Goal: Task Accomplishment & Management: Manage account settings

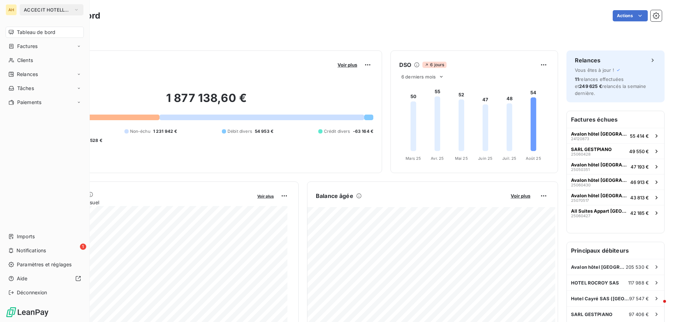
click at [52, 12] on span "ACCECIT HOTELLERIE" at bounding box center [47, 10] width 47 height 6
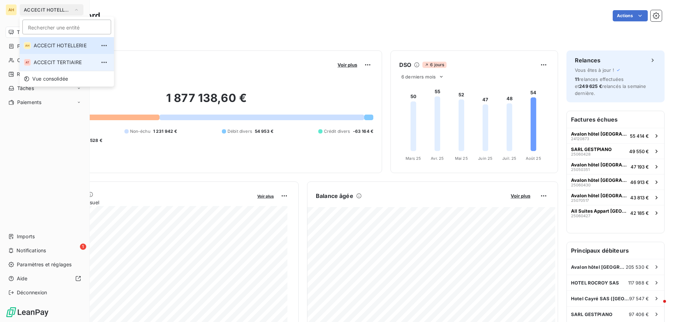
click at [68, 59] on li "AT ACCECIT TERTIAIRE" at bounding box center [67, 62] width 94 height 17
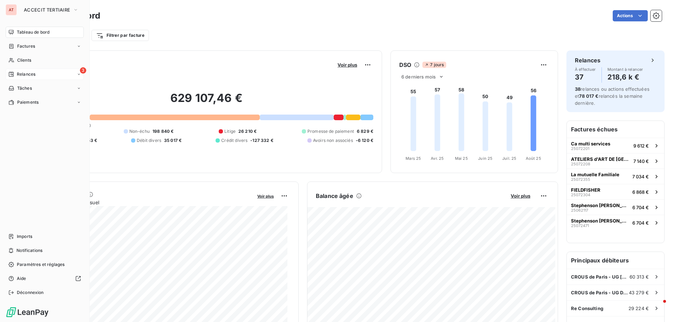
click at [25, 73] on span "Relances" at bounding box center [26, 74] width 19 height 6
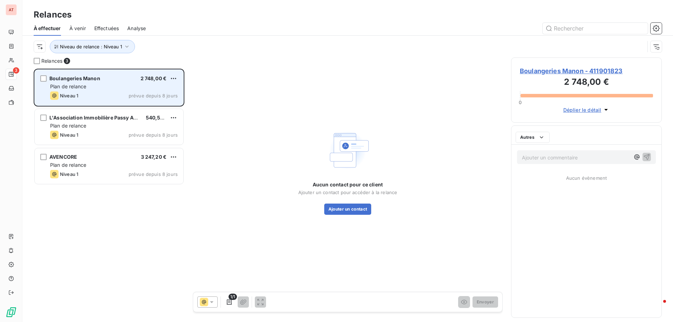
scroll to position [248, 146]
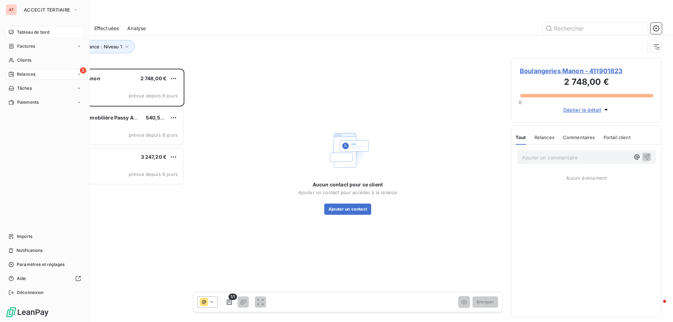
click at [22, 31] on span "Tableau de bord" at bounding box center [33, 32] width 33 height 6
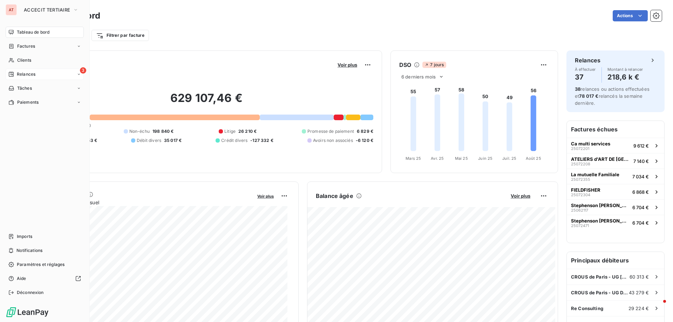
click at [26, 70] on div "3 Relances" at bounding box center [45, 74] width 78 height 11
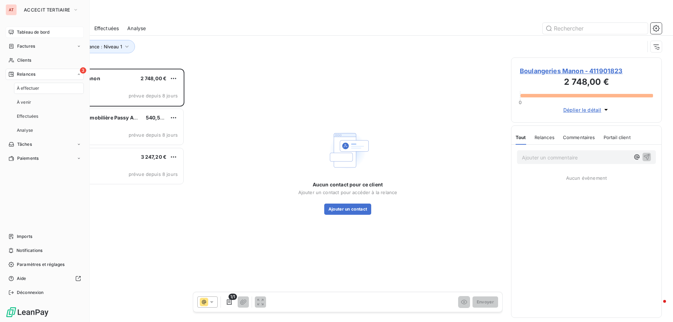
scroll to position [248, 146]
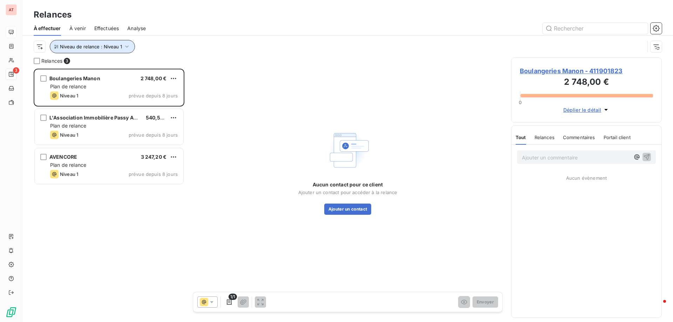
click at [109, 49] on button "Niveau de relance : Niveau 1" at bounding box center [92, 46] width 85 height 13
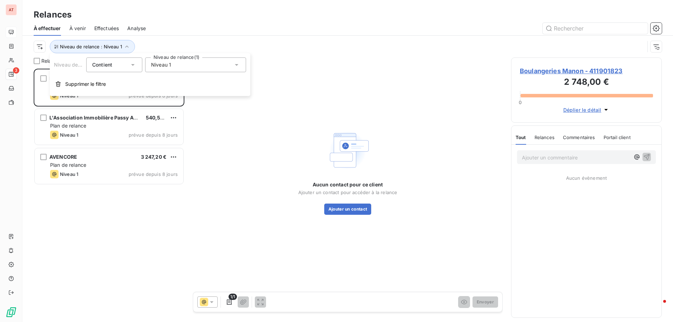
click at [158, 63] on span "Niveau 1" at bounding box center [161, 64] width 20 height 7
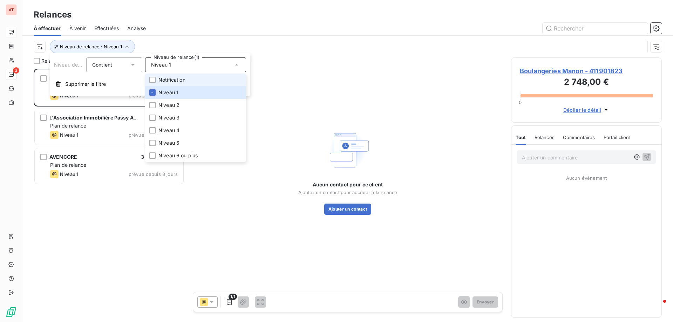
click at [166, 79] on span "Notification" at bounding box center [171, 79] width 27 height 7
click at [165, 102] on span "Niveau 2" at bounding box center [168, 105] width 21 height 7
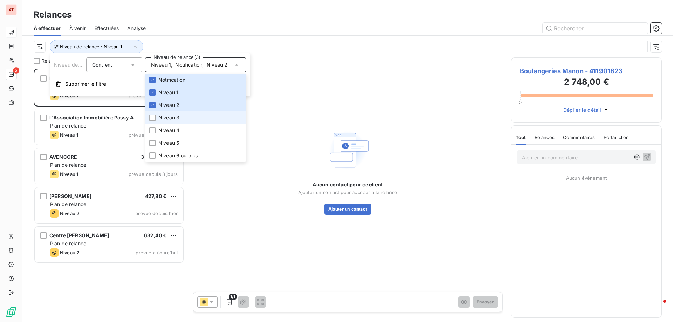
click at [173, 116] on span "Niveau 3" at bounding box center [168, 117] width 21 height 7
click at [79, 287] on div "Boulangeries Manon 2 748,00 € Plan de relance Niveau 1 prévue depuis 8 jours L'…" at bounding box center [109, 195] width 151 height 253
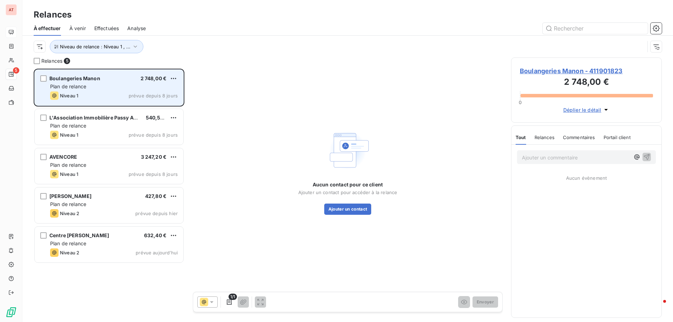
click at [88, 83] on div "Boulangeries Manon 2 748,00 € Plan de relance Niveau 1 prévue depuis 8 jours" at bounding box center [109, 88] width 149 height 36
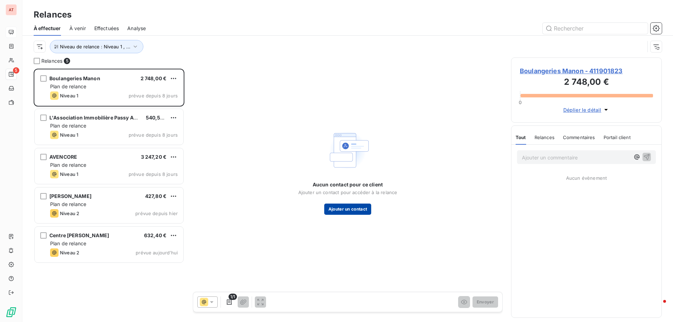
click at [351, 210] on button "Ajouter un contact" at bounding box center [347, 209] width 47 height 11
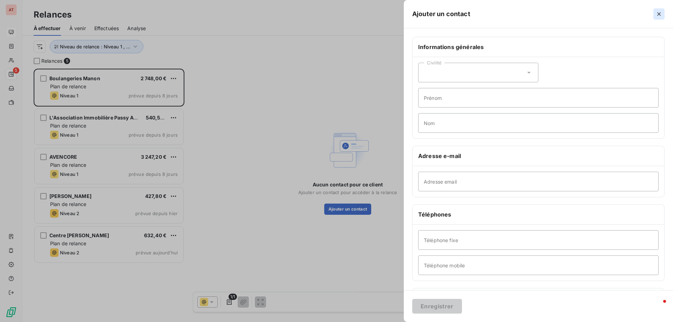
click at [661, 16] on icon "button" at bounding box center [659, 14] width 7 height 7
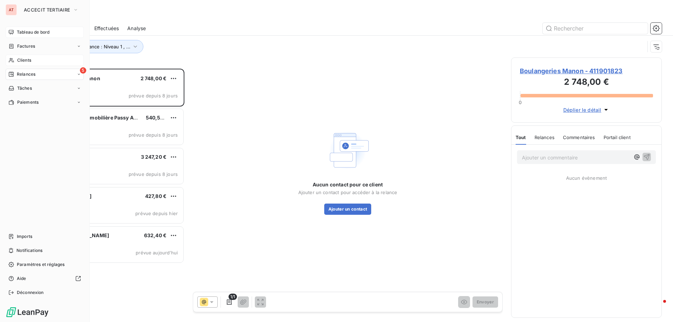
click at [21, 59] on span "Clients" at bounding box center [24, 60] width 14 height 6
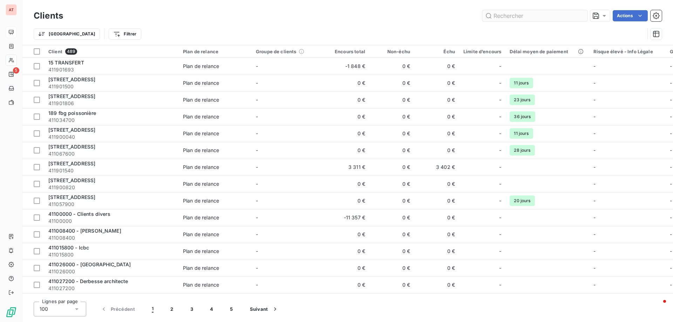
click at [517, 17] on input "text" at bounding box center [534, 15] width 105 height 11
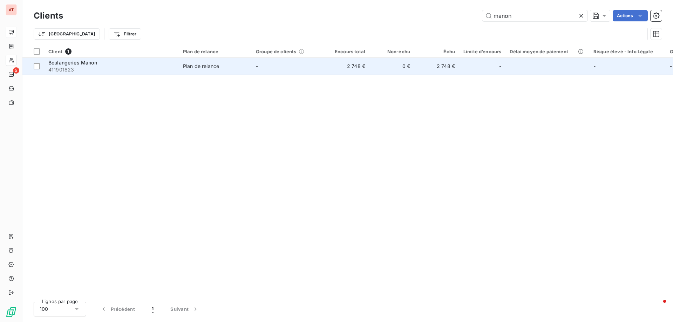
type input "manon"
click at [97, 67] on span "411901823" at bounding box center [111, 69] width 126 height 7
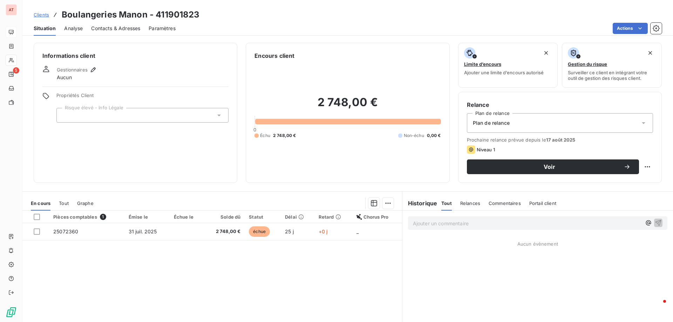
click at [129, 30] on span "Contacts & Adresses" at bounding box center [115, 28] width 49 height 7
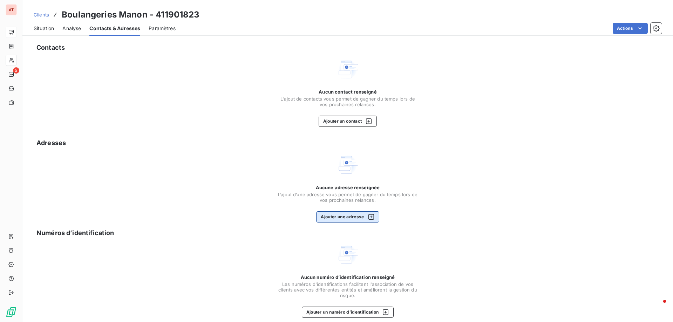
click at [339, 219] on button "Ajouter une adresse" at bounding box center [347, 216] width 63 height 11
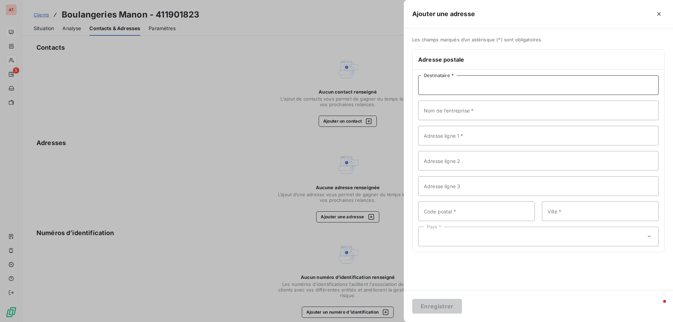
click at [484, 88] on input "Destinataire *" at bounding box center [538, 85] width 241 height 20
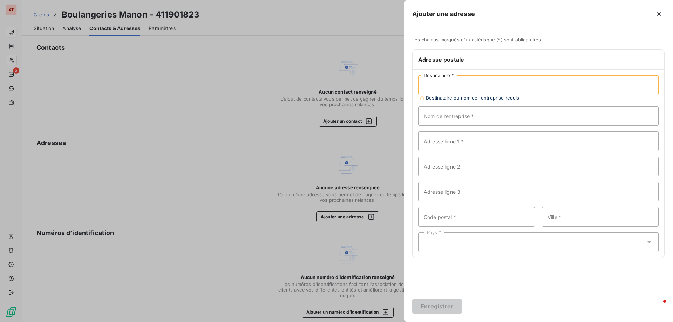
click at [515, 84] on input "Destinataire *" at bounding box center [538, 85] width 241 height 20
click at [444, 114] on input "Nom de l’entreprise *" at bounding box center [538, 116] width 241 height 20
paste input "Boulangeries Manon"
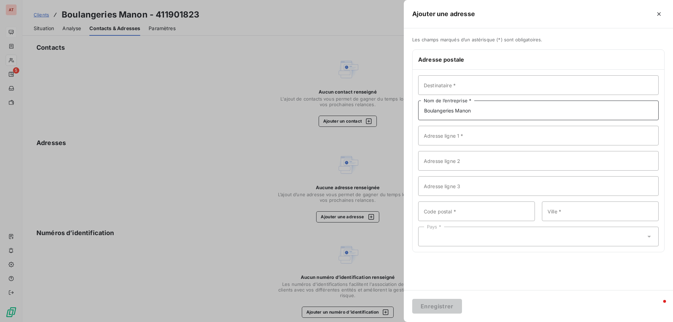
type input "Boulangeries Manon"
click at [456, 137] on input "Adresse ligne 1 *" at bounding box center [538, 136] width 241 height 20
click at [450, 133] on input "Adresse ligne 1 *" at bounding box center [538, 136] width 241 height 20
paste input "[STREET_ADDRESS]"
type input "[STREET_ADDRESS]"
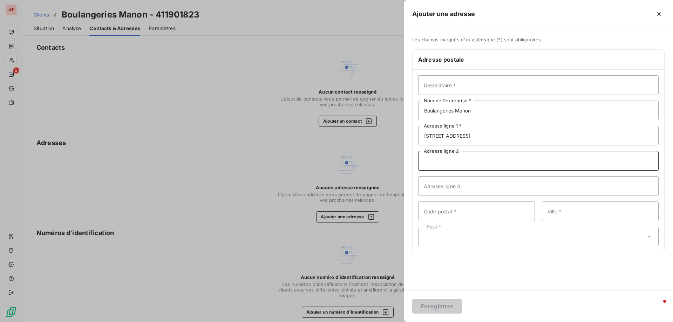
click at [445, 168] on input "Adresse ligne 2" at bounding box center [538, 161] width 241 height 20
click at [440, 207] on input "Code postal *" at bounding box center [476, 212] width 117 height 20
type input "94550"
type input "Chevilly La Rue"
drag, startPoint x: 586, startPoint y: 236, endPoint x: 584, endPoint y: 239, distance: 4.6
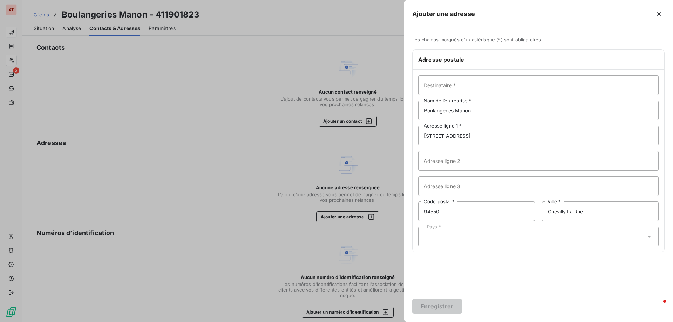
click at [586, 236] on div "Pays *" at bounding box center [538, 237] width 241 height 20
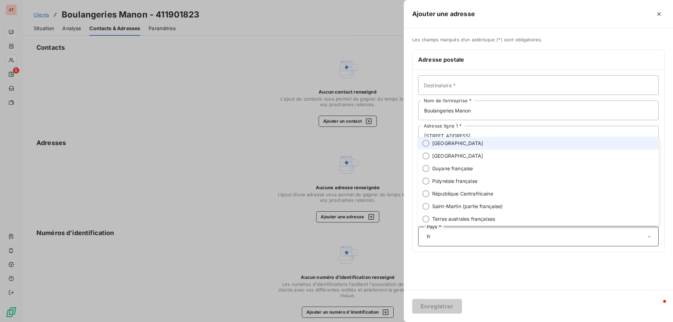
click at [430, 145] on li "[GEOGRAPHIC_DATA]" at bounding box center [538, 143] width 241 height 13
type input "fr"
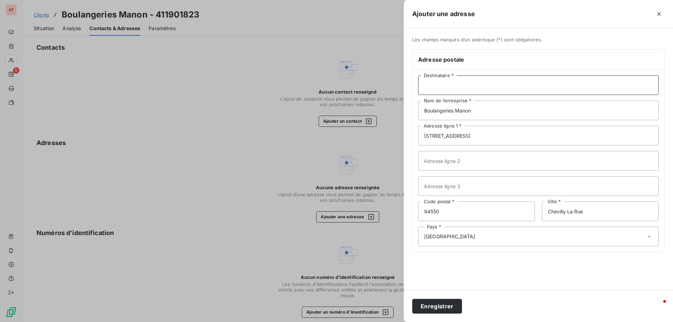
click at [464, 77] on input "Destinataire *" at bounding box center [538, 85] width 241 height 20
click at [468, 90] on input "Destinataire *" at bounding box center [538, 85] width 241 height 20
click at [473, 87] on input "Destinataire *" at bounding box center [538, 85] width 241 height 20
click at [472, 76] on input "Destinataire *" at bounding box center [538, 85] width 241 height 20
type input "[PERSON_NAME]"
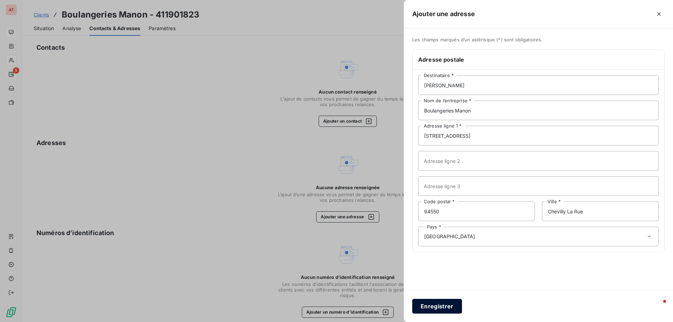
click at [440, 304] on button "Enregistrer" at bounding box center [437, 306] width 50 height 15
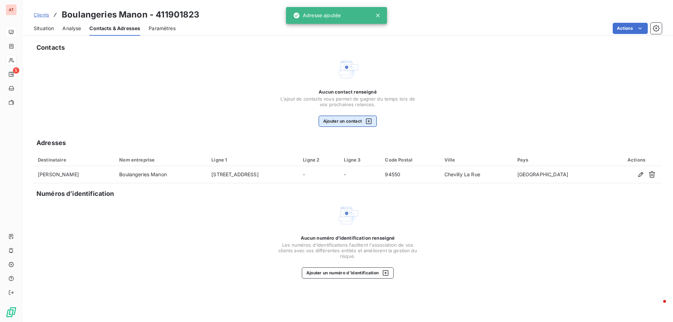
click at [350, 118] on button "Ajouter un contact" at bounding box center [348, 121] width 59 height 11
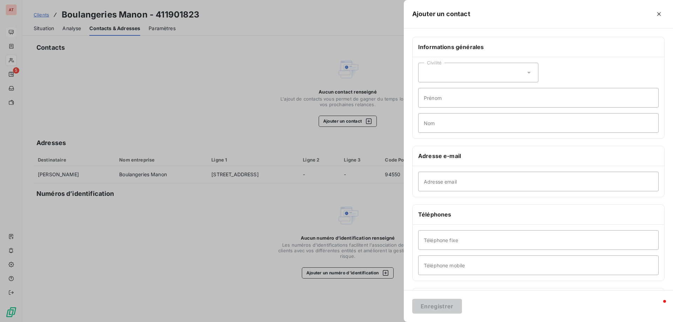
click at [429, 72] on div "Civilité" at bounding box center [478, 73] width 120 height 20
click at [442, 103] on span "Monsieur" at bounding box center [442, 103] width 21 height 7
click at [438, 99] on input "Prénom" at bounding box center [538, 98] width 241 height 20
type input "[PERSON_NAME]"
type input "RASSIN"
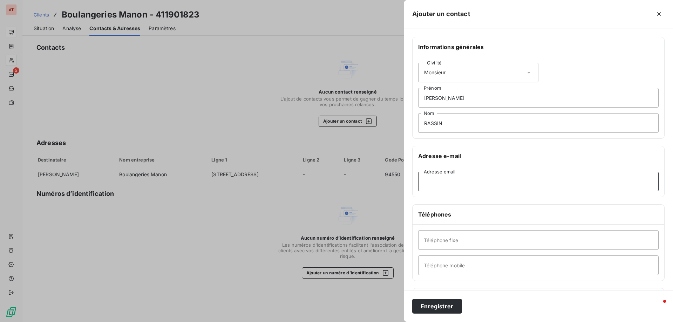
click at [442, 188] on input "Adresse email" at bounding box center [538, 182] width 241 height 20
paste input "[PERSON_NAME][EMAIL_ADDRESS][DOMAIN_NAME]"
type input "[PERSON_NAME][EMAIL_ADDRESS][DOMAIN_NAME]"
click at [445, 241] on input "Téléphone fixe" at bounding box center [538, 240] width 241 height 20
click at [536, 307] on div "Enregistrer" at bounding box center [538, 306] width 269 height 32
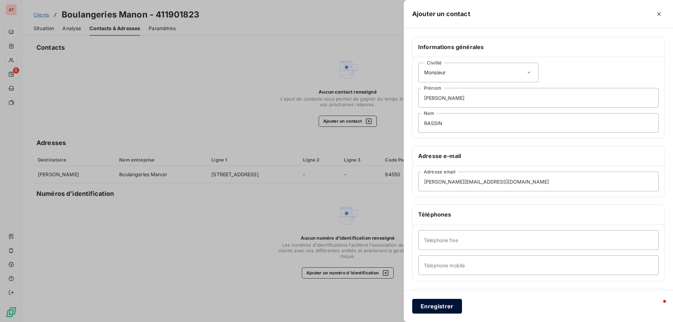
click at [430, 307] on button "Enregistrer" at bounding box center [437, 306] width 50 height 15
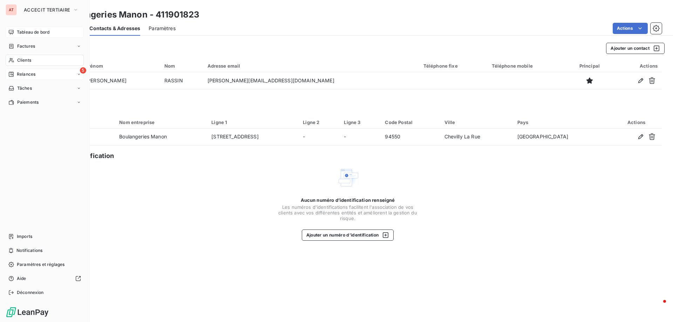
click at [35, 74] on span "Relances" at bounding box center [26, 74] width 19 height 6
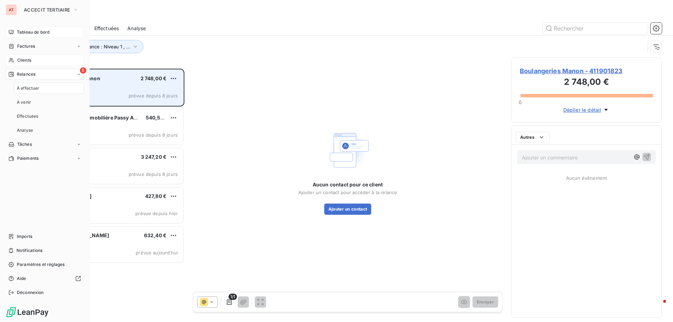
scroll to position [248, 146]
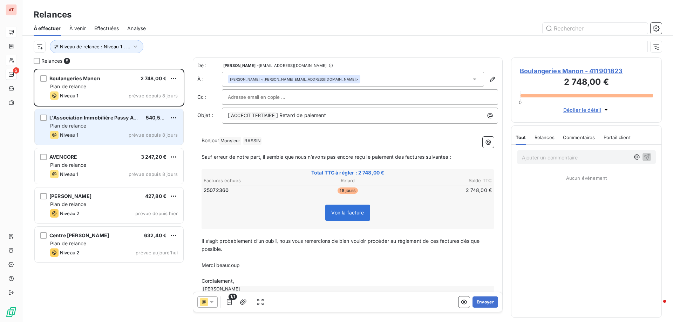
click at [81, 129] on div "Plan de relance" at bounding box center [114, 125] width 128 height 7
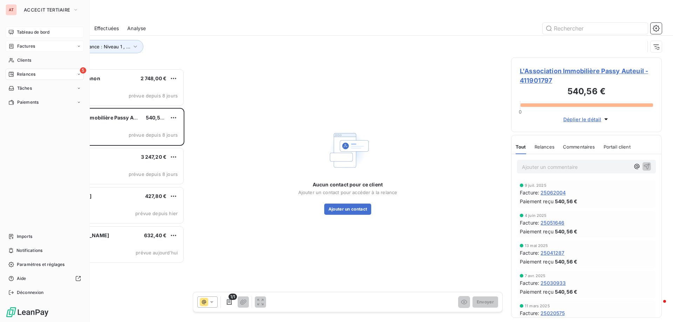
drag, startPoint x: 26, startPoint y: 57, endPoint x: 82, endPoint y: 49, distance: 57.5
click at [26, 57] on span "Clients" at bounding box center [24, 60] width 14 height 6
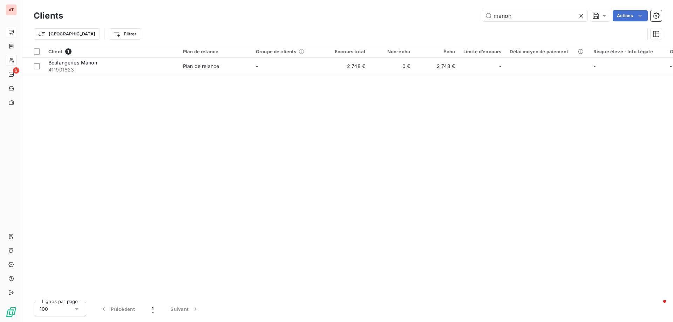
drag, startPoint x: 518, startPoint y: 18, endPoint x: 416, endPoint y: 15, distance: 102.4
click at [416, 16] on div "manon Actions" at bounding box center [367, 15] width 590 height 11
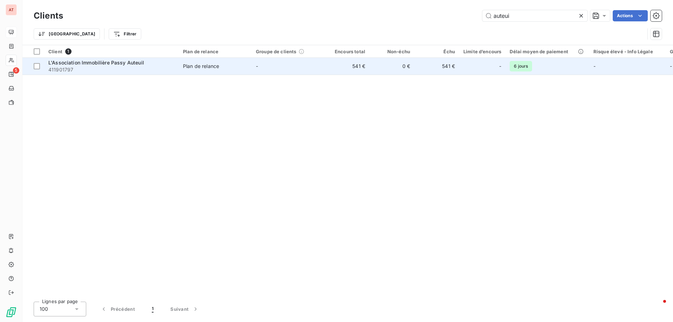
type input "auteui"
click at [69, 62] on span "L'Association Immobilière Passy Auteuil" at bounding box center [96, 63] width 96 height 6
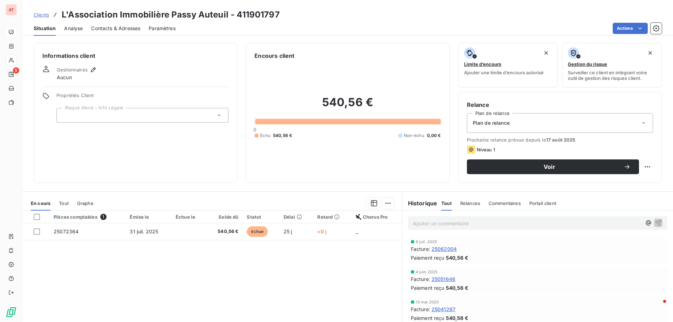
click at [114, 29] on span "Contacts & Adresses" at bounding box center [115, 28] width 49 height 7
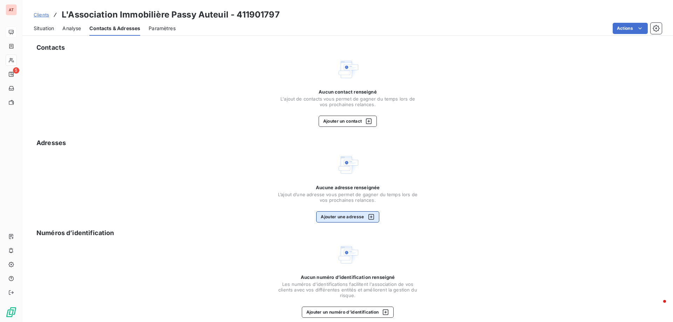
click at [338, 217] on button "Ajouter une adresse" at bounding box center [347, 216] width 63 height 11
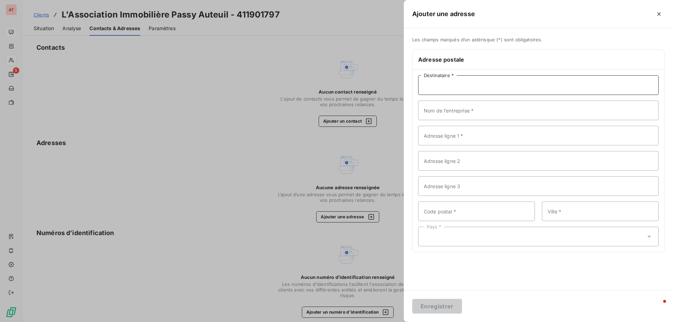
click at [437, 93] on input "Destinataire *" at bounding box center [538, 85] width 241 height 20
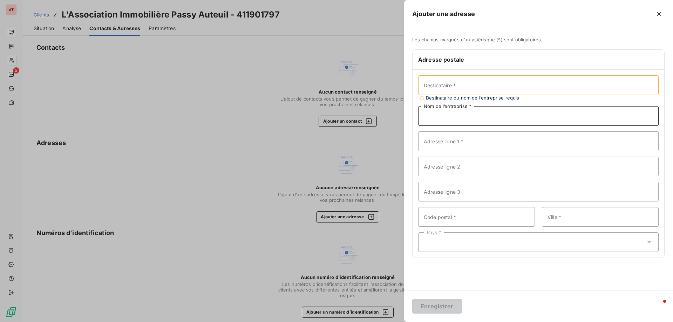
click at [445, 114] on input "Nom de l’entreprise *" at bounding box center [538, 116] width 241 height 20
paste input "L'Association Immobilière Passy Auteuil"
type input "L'Association Immobilière Passy Auteuil"
click at [481, 137] on input "Adresse ligne 1 *" at bounding box center [538, 136] width 241 height 20
click at [439, 137] on input "Adresse ligne 1 *" at bounding box center [538, 136] width 241 height 20
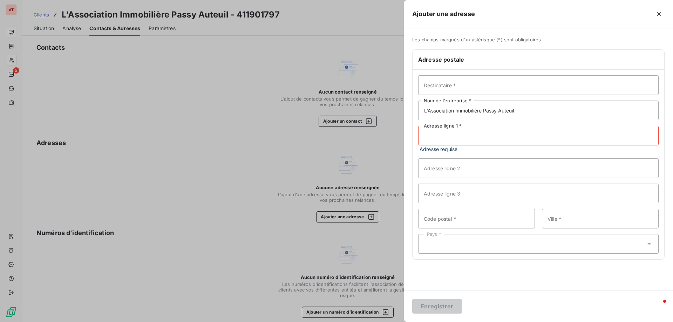
paste input "[STREET_ADDRESS]"
type input "[STREET_ADDRESS]"
drag, startPoint x: 446, startPoint y: 212, endPoint x: 457, endPoint y: 208, distance: 11.1
click at [447, 211] on input "Code postal *" at bounding box center [476, 212] width 117 height 20
type input "75016"
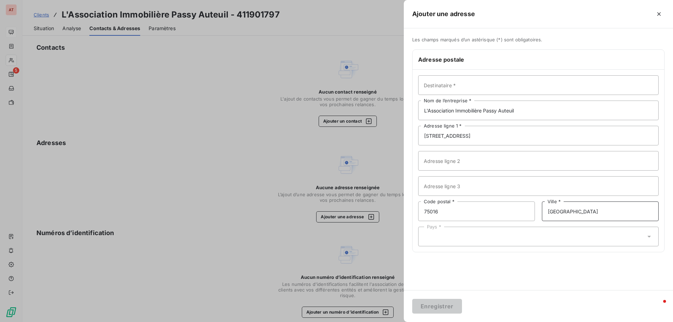
type input "[GEOGRAPHIC_DATA]"
click at [543, 234] on div "Pays *" at bounding box center [538, 237] width 241 height 20
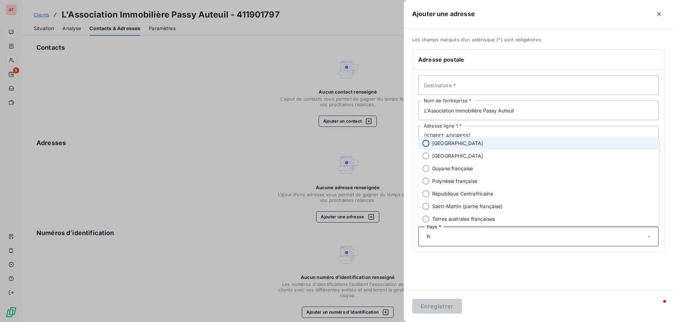
click at [429, 144] on input "radio" at bounding box center [425, 143] width 7 height 7
type input "fr"
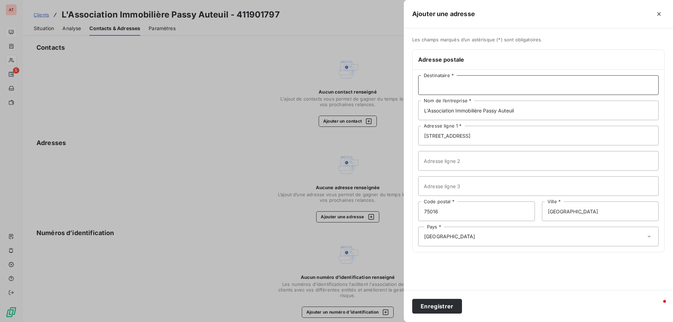
click at [455, 90] on input "Destinataire *" at bounding box center [538, 85] width 241 height 20
click at [471, 85] on input "Destinataire *" at bounding box center [538, 85] width 241 height 20
type input "[PERSON_NAME]"
click at [435, 306] on button "Enregistrer" at bounding box center [437, 306] width 50 height 15
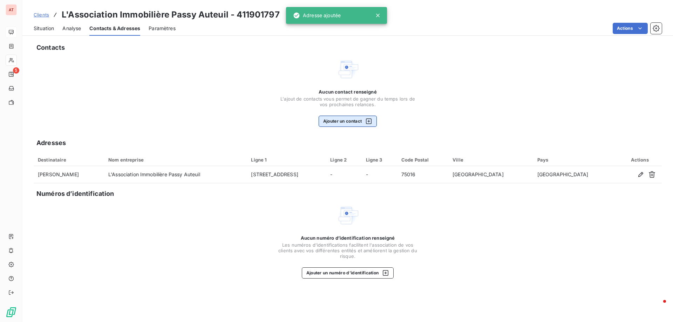
click at [341, 119] on button "Ajouter un contact" at bounding box center [348, 121] width 59 height 11
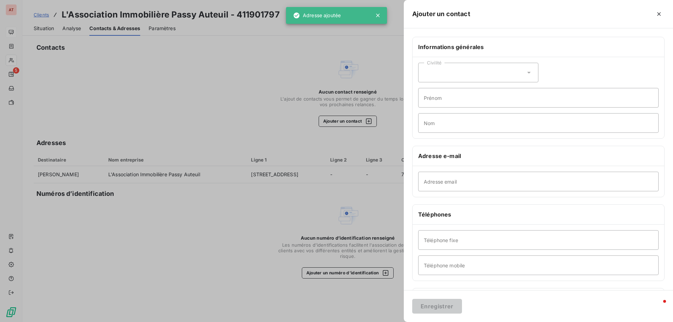
click at [466, 71] on div "Civilité" at bounding box center [478, 73] width 120 height 20
click at [446, 88] on span "Madame" at bounding box center [441, 90] width 19 height 7
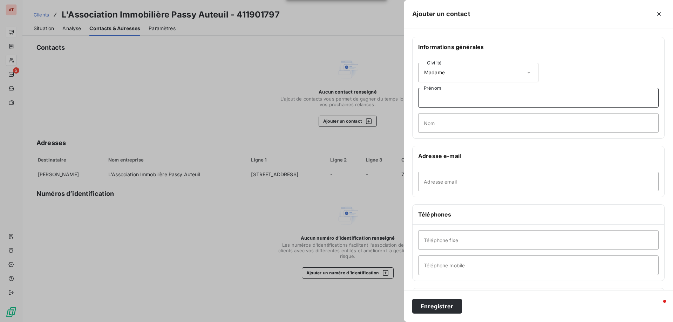
click at [439, 101] on input "Prénom" at bounding box center [538, 98] width 241 height 20
type input "[PERSON_NAME]"
type input "POUPARDIN"
click at [437, 184] on input "Adresse email" at bounding box center [538, 182] width 241 height 20
paste input "[EMAIL_ADDRESS][DATE][DOMAIN_NAME]"
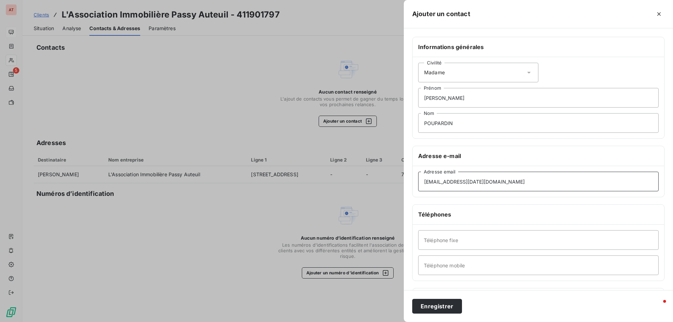
type input "[EMAIL_ADDRESS][DATE][DOMAIN_NAME]"
click at [441, 238] on input "Téléphone fixe" at bounding box center [538, 240] width 241 height 20
paste input "01 46 47 84 56"
type input "01 46 47 84 56"
click at [433, 306] on button "Enregistrer" at bounding box center [437, 306] width 50 height 15
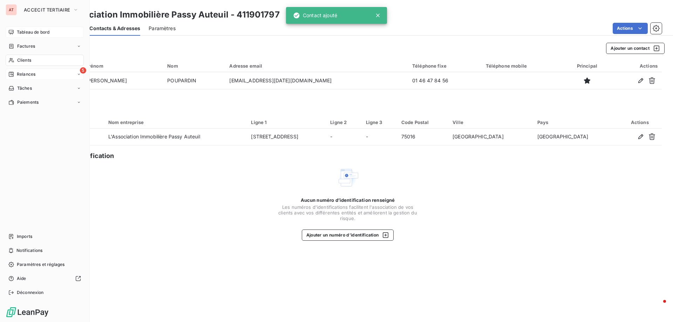
click at [32, 73] on span "Relances" at bounding box center [26, 74] width 19 height 6
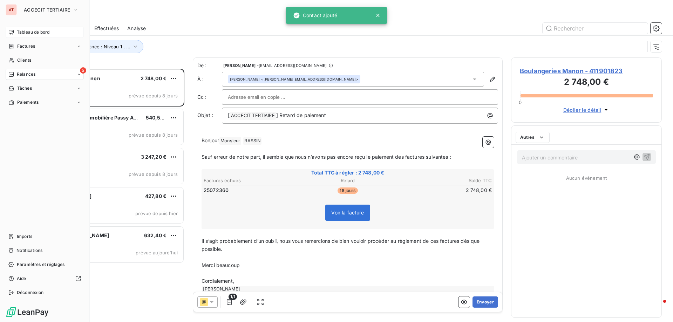
scroll to position [248, 146]
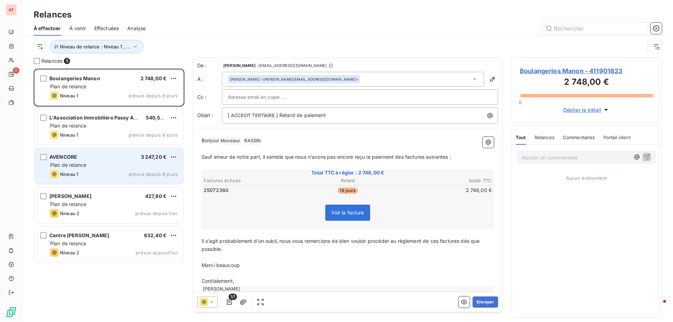
click at [114, 164] on div "Plan de relance" at bounding box center [114, 165] width 128 height 7
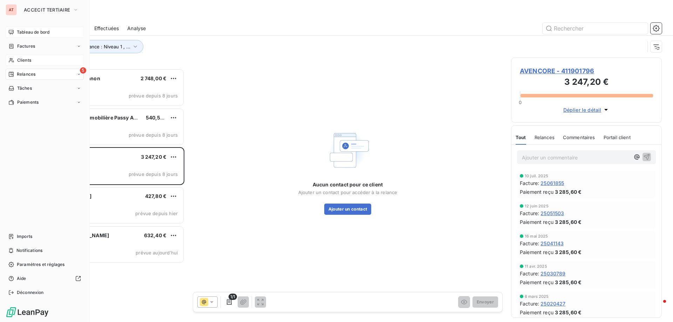
click at [22, 56] on div "Clients" at bounding box center [45, 60] width 78 height 11
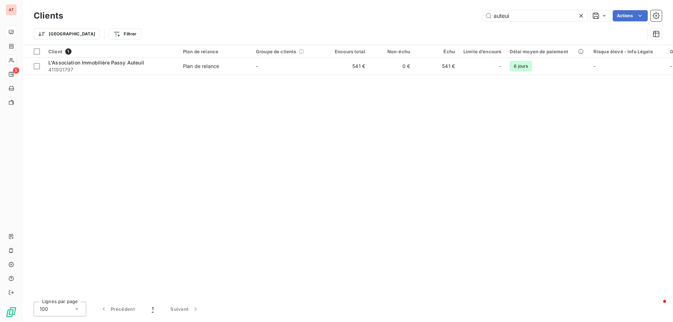
drag, startPoint x: 529, startPoint y: 15, endPoint x: 258, endPoint y: 7, distance: 271.8
click at [258, 7] on div "Clients auteui Actions Trier Filtrer" at bounding box center [347, 22] width 651 height 45
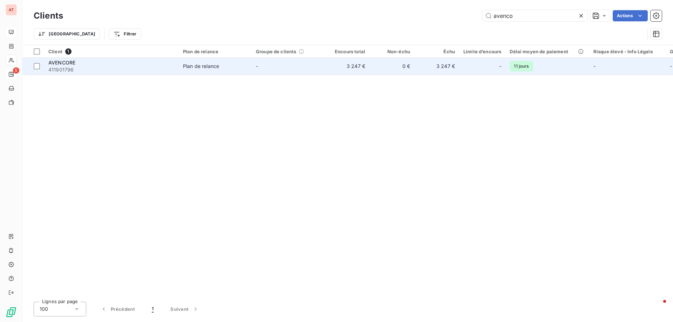
type input "avenco"
click at [65, 70] on span "411901796" at bounding box center [111, 69] width 126 height 7
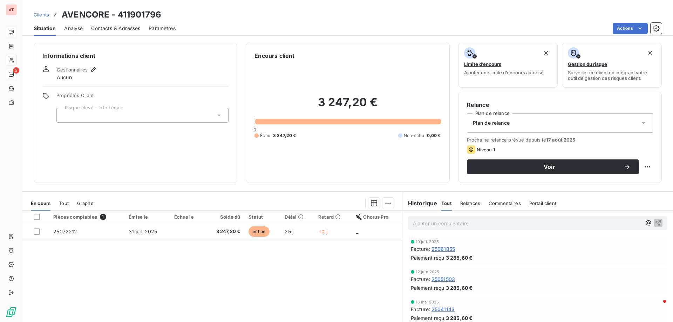
click at [114, 28] on span "Contacts & Adresses" at bounding box center [115, 28] width 49 height 7
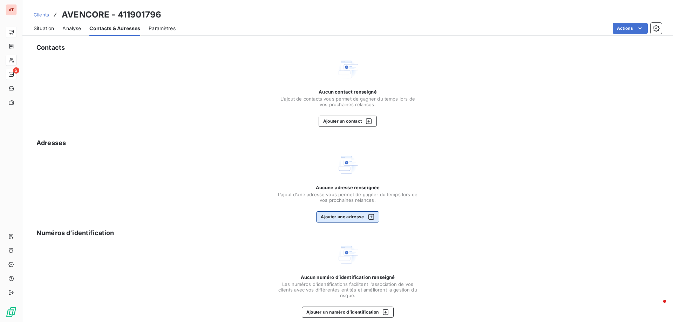
click at [337, 219] on button "Ajouter une adresse" at bounding box center [347, 216] width 63 height 11
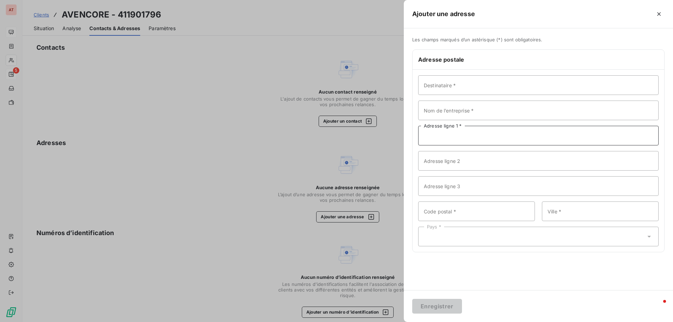
click at [457, 136] on input "Adresse ligne 1 *" at bounding box center [538, 136] width 241 height 20
paste input "63 Av. [GEOGRAPHIC_DATA]"
type input "63 Av. [GEOGRAPHIC_DATA]"
click at [454, 124] on div "Destinataire * Nom de l’entreprise * [STREET_ADDRESS] [GEOGRAPHIC_DATA] Adresse…" at bounding box center [539, 161] width 252 height 182
click at [457, 105] on input "Nom de l’entreprise *" at bounding box center [538, 111] width 241 height 20
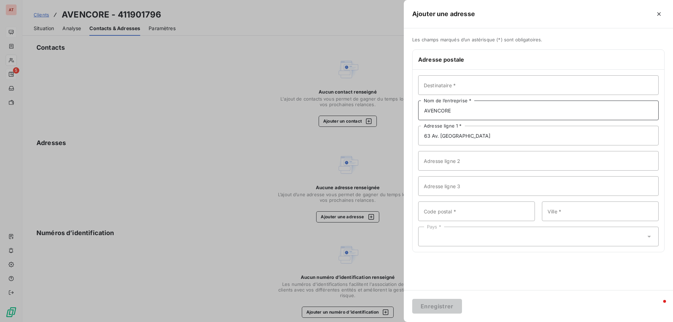
type input "AVENCORE"
type input "75008"
type input "[GEOGRAPHIC_DATA]"
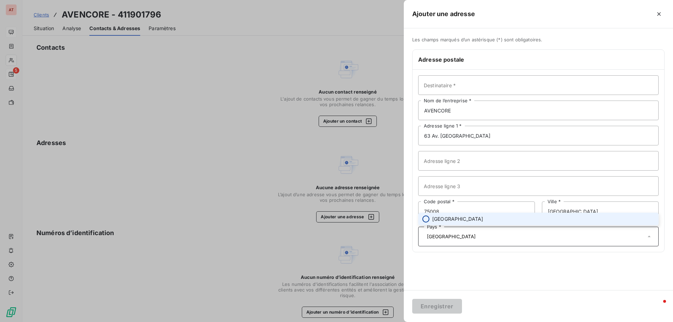
click at [428, 219] on input "radio" at bounding box center [425, 219] width 7 height 7
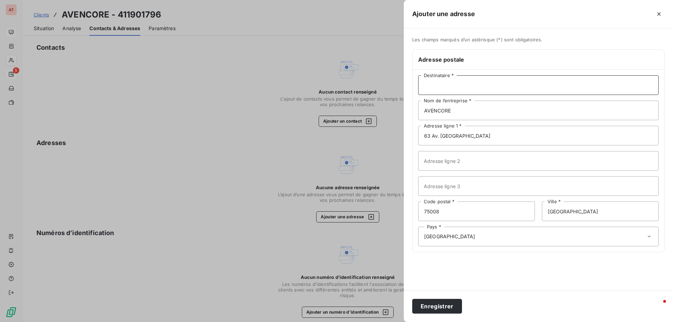
click at [452, 86] on input "Destinataire *" at bounding box center [538, 85] width 241 height 20
type input "[PERSON_NAME]"
click at [432, 307] on button "Enregistrer" at bounding box center [437, 306] width 50 height 15
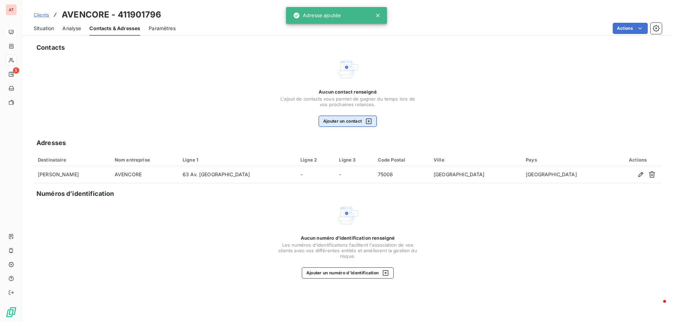
click at [343, 120] on button "Ajouter un contact" at bounding box center [348, 121] width 59 height 11
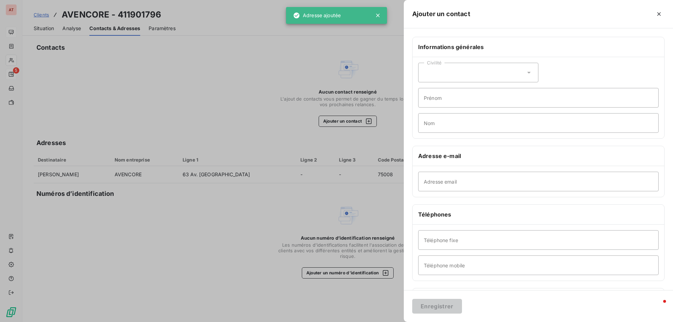
click at [463, 78] on div "Civilité" at bounding box center [478, 73] width 120 height 20
click at [448, 91] on span "Madame" at bounding box center [441, 90] width 19 height 7
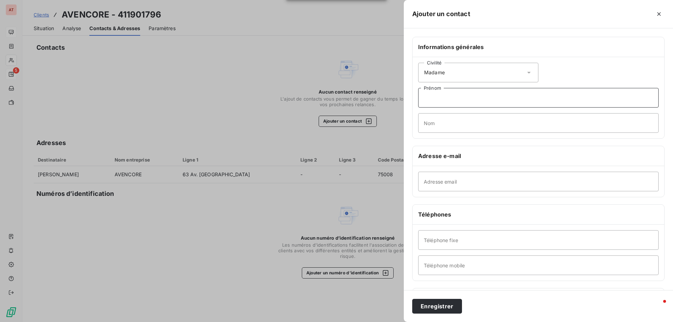
click at [442, 99] on input "Prénom" at bounding box center [538, 98] width 241 height 20
type input "[PERSON_NAME]"
type input "Wolber"
click at [456, 180] on input "Adresse email" at bounding box center [538, 182] width 241 height 20
paste input "[PERSON_NAME][EMAIL_ADDRESS][DOMAIN_NAME]"
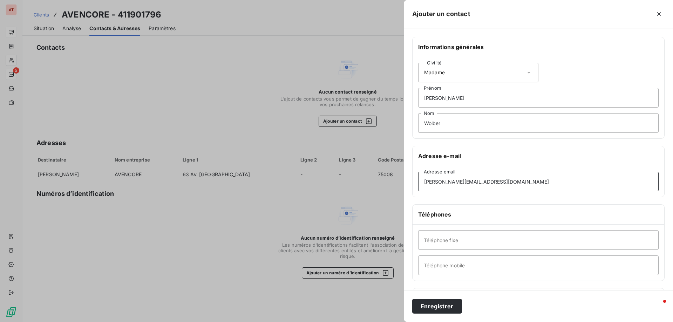
type input "[PERSON_NAME][EMAIL_ADDRESS][DOMAIN_NAME]"
click at [459, 238] on input "Téléphone fixe" at bounding box center [538, 240] width 241 height 20
click at [466, 248] on input "Téléphone fixe" at bounding box center [538, 240] width 241 height 20
paste input "01 47 23 70 70"
type input "01 47 23 70 70"
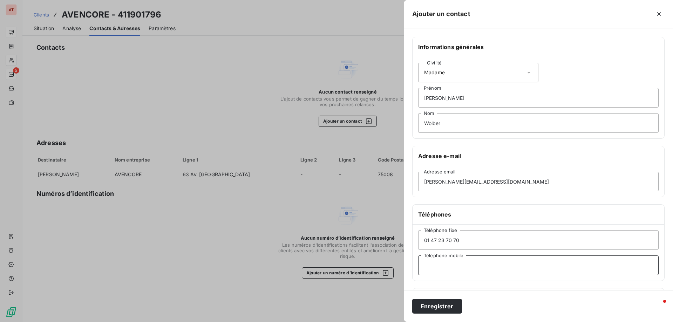
click at [441, 262] on input "Téléphone mobile" at bounding box center [538, 266] width 241 height 20
paste input "06 47 52 98 66"
type input "06 47 52 98 66"
click at [450, 305] on button "Enregistrer" at bounding box center [437, 306] width 50 height 15
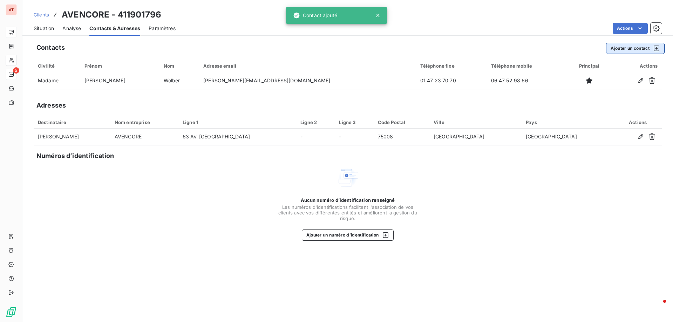
click at [630, 51] on button "Ajouter un contact" at bounding box center [635, 48] width 59 height 11
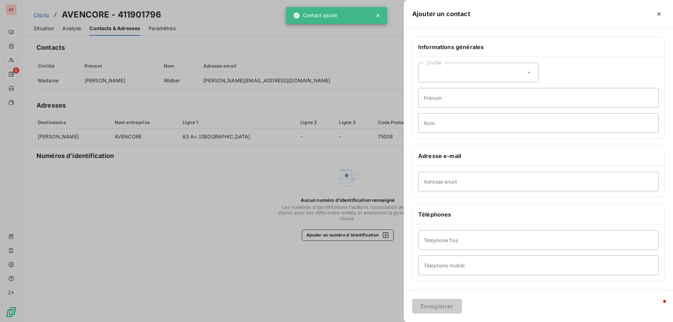
click at [473, 70] on div "Civilité" at bounding box center [478, 73] width 120 height 20
click at [442, 91] on span "Madame" at bounding box center [441, 90] width 19 height 7
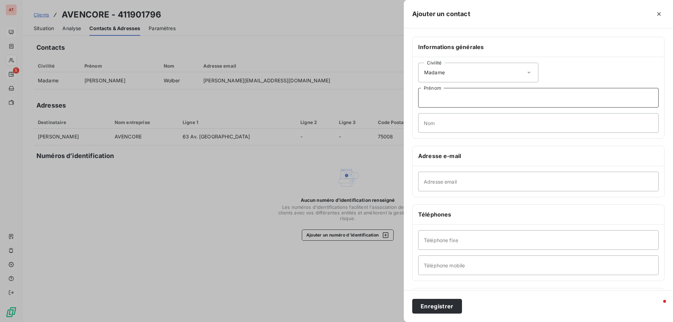
click at [442, 98] on input "Prénom" at bounding box center [538, 98] width 241 height 20
type input "Mariama"
type input "SEYDI"
paste input "[EMAIL_ADDRESS][DOMAIN_NAME]"
type input "[EMAIL_ADDRESS][DOMAIN_NAME]"
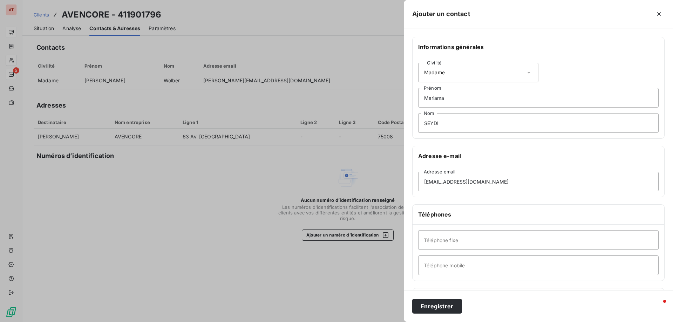
click at [450, 255] on div "Téléphone fixe Téléphone mobile" at bounding box center [539, 253] width 252 height 56
click at [437, 265] on input "Téléphone mobile" at bounding box center [538, 266] width 241 height 20
paste input "06 49 82 38 36"
type input "06 49 82 38 36"
click at [435, 306] on button "Enregistrer" at bounding box center [437, 306] width 50 height 15
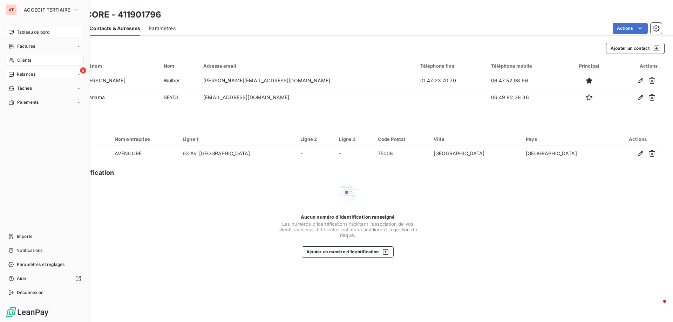
click at [32, 72] on span "Relances" at bounding box center [26, 74] width 19 height 6
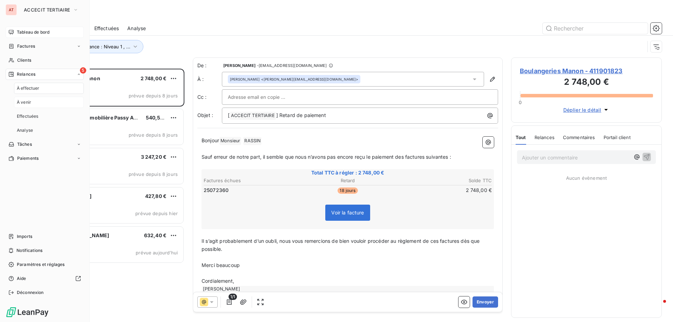
scroll to position [248, 146]
drag, startPoint x: 23, startPoint y: 59, endPoint x: 59, endPoint y: 57, distance: 36.2
click at [23, 59] on span "Clients" at bounding box center [24, 60] width 14 height 6
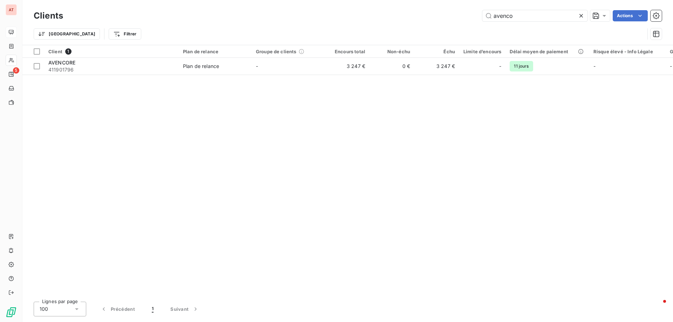
drag, startPoint x: 526, startPoint y: 12, endPoint x: 296, endPoint y: -11, distance: 230.7
click at [296, 0] on html "AT 5 Clients avenco Actions Trier Filtrer Client 1 Plan de relance Groupe de cl…" at bounding box center [336, 161] width 673 height 322
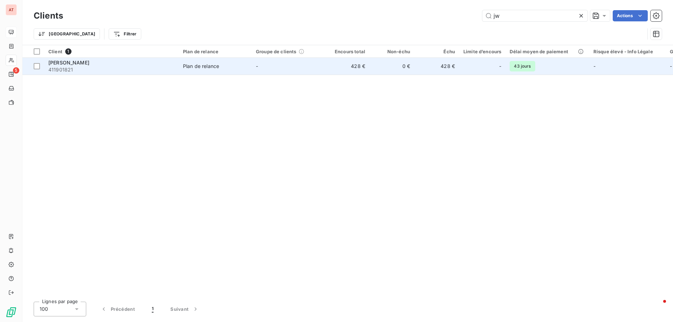
type input "jw"
click at [79, 64] on span "[PERSON_NAME]" at bounding box center [68, 63] width 41 height 6
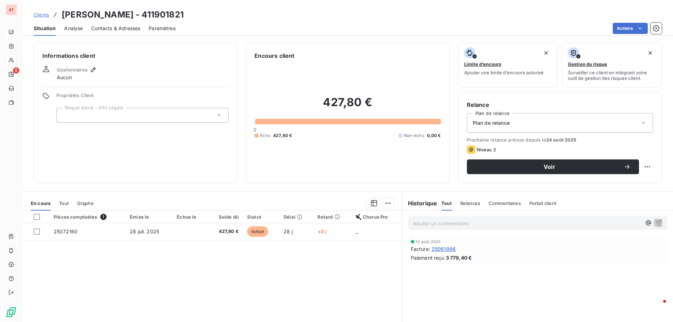
click at [120, 27] on span "Contacts & Adresses" at bounding box center [115, 28] width 49 height 7
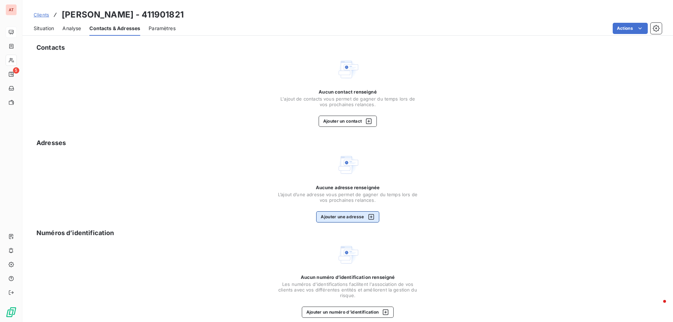
click at [338, 222] on button "Ajouter une adresse" at bounding box center [347, 216] width 63 height 11
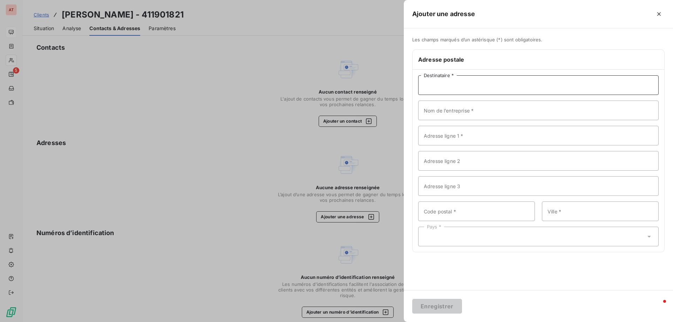
click at [467, 88] on input "Destinataire *" at bounding box center [538, 85] width 241 height 20
type input "[PERSON_NAME]"
paste input "[STREET_ADDRESS]"
type input "[STREET_ADDRESS]"
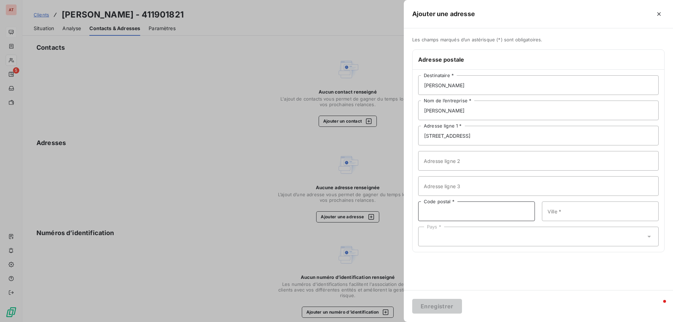
click at [470, 209] on input "Code postal *" at bounding box center [476, 212] width 117 height 20
type input "N17GW"
type input "[GEOGRAPHIC_DATA]"
click at [560, 234] on div "Pays *" at bounding box center [538, 237] width 241 height 20
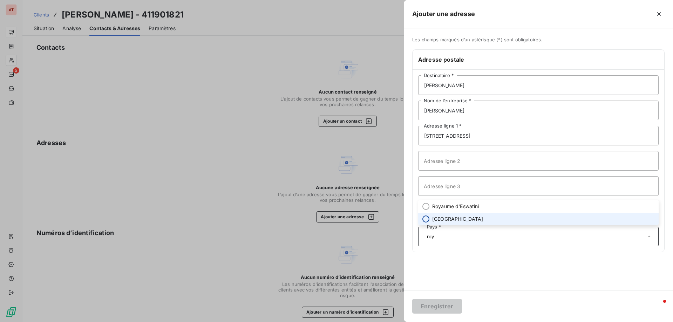
click at [427, 217] on input "radio" at bounding box center [425, 219] width 7 height 7
type input "roy"
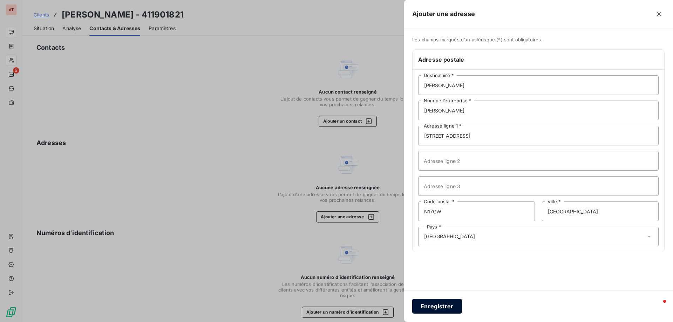
click at [439, 304] on button "Enregistrer" at bounding box center [437, 306] width 50 height 15
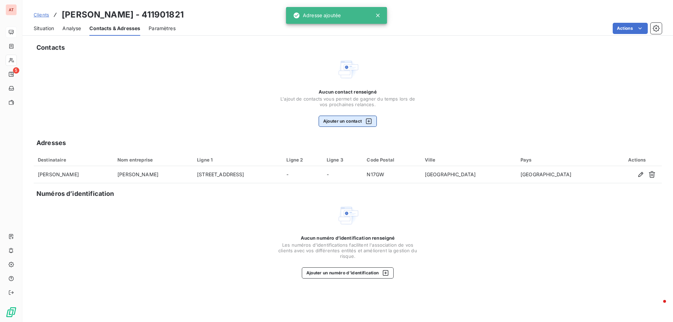
click at [336, 120] on button "Ajouter un contact" at bounding box center [348, 121] width 59 height 11
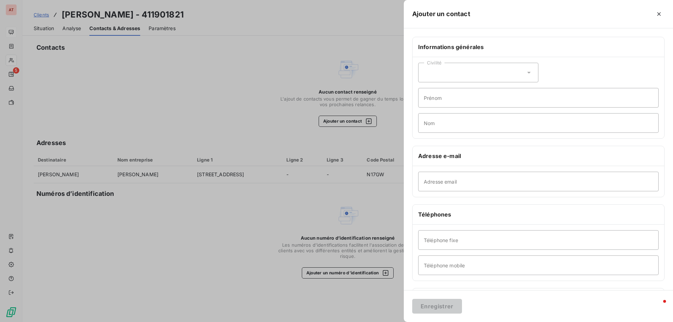
click at [459, 73] on div "Civilité" at bounding box center [478, 73] width 120 height 20
click at [429, 93] on li "Madame" at bounding box center [478, 90] width 120 height 13
click at [483, 99] on input "Prénom" at bounding box center [538, 98] width 241 height 20
type input "[PERSON_NAME]"
type input "DE CAMPS"
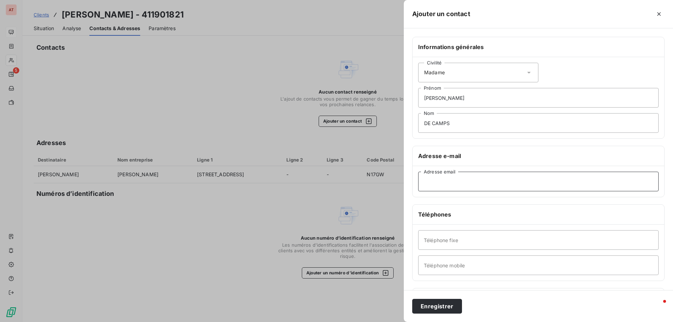
click at [430, 175] on input "Adresse email" at bounding box center [538, 182] width 241 height 20
paste input "[PERSON_NAME][EMAIL_ADDRESS][DOMAIN_NAME]"
type input "[PERSON_NAME][EMAIL_ADDRESS][DOMAIN_NAME]"
click at [482, 235] on input "Téléphone fixe" at bounding box center [538, 240] width 241 height 20
paste input "[PHONE_NUMBER]"
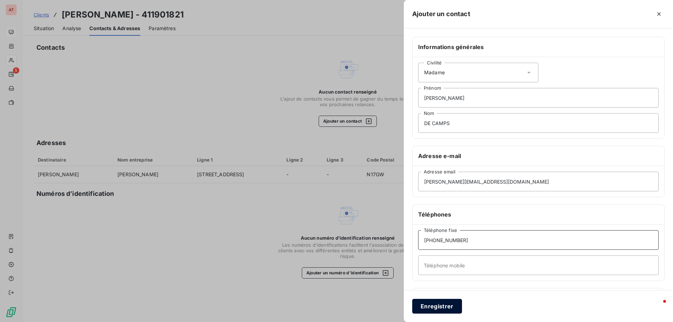
type input "[PHONE_NUMBER]"
click at [433, 309] on button "Enregistrer" at bounding box center [437, 306] width 50 height 15
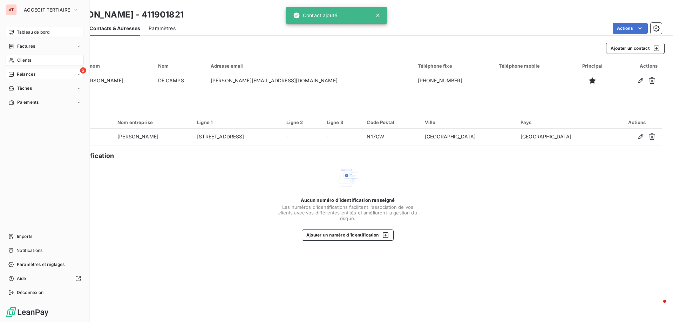
click at [16, 72] on div "Relances" at bounding box center [21, 74] width 27 height 6
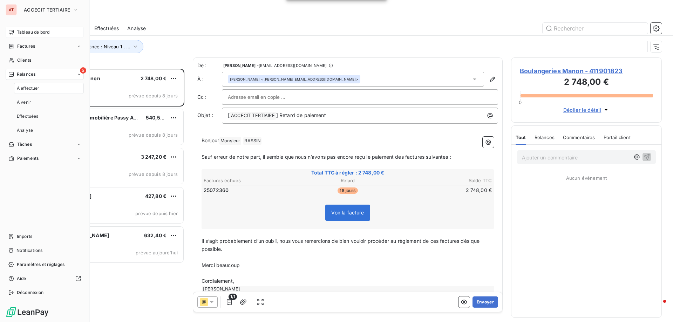
scroll to position [248, 146]
click at [29, 57] on span "Clients" at bounding box center [24, 60] width 14 height 6
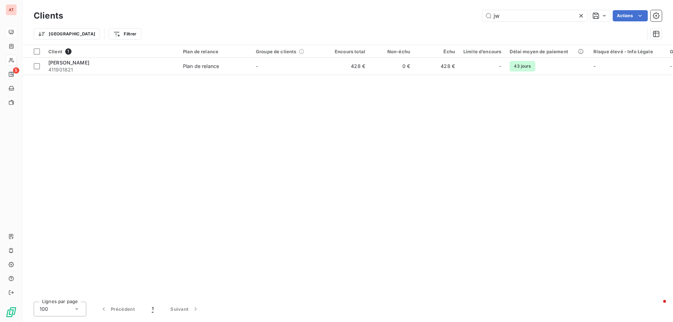
drag, startPoint x: 549, startPoint y: 15, endPoint x: 288, endPoint y: 6, distance: 261.4
click at [290, 11] on div "jw Actions" at bounding box center [367, 15] width 590 height 11
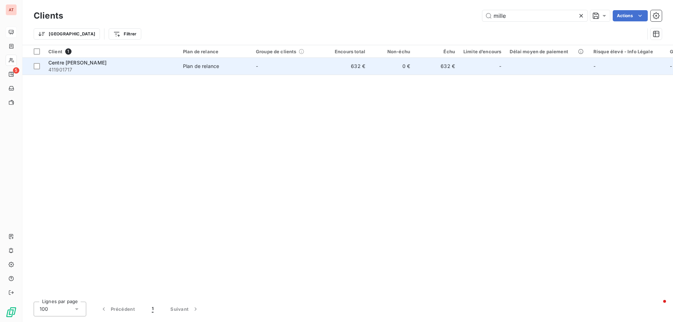
type input "mille"
click at [87, 65] on span "Centre [PERSON_NAME]" at bounding box center [77, 63] width 58 height 6
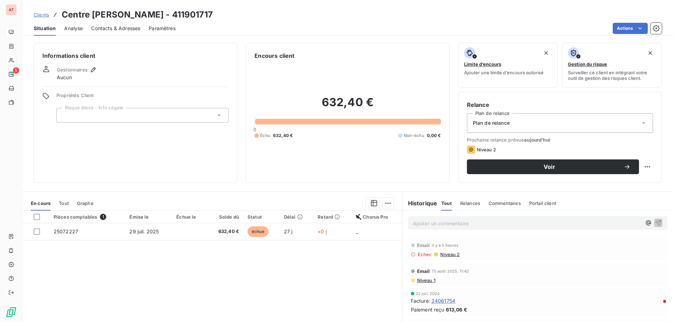
click at [125, 29] on span "Contacts & Adresses" at bounding box center [115, 28] width 49 height 7
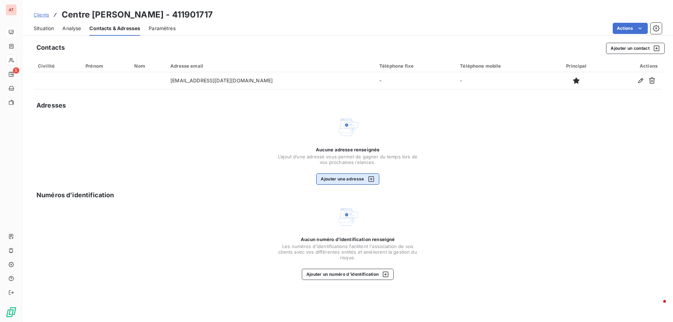
click at [352, 178] on button "Ajouter une adresse" at bounding box center [347, 179] width 63 height 11
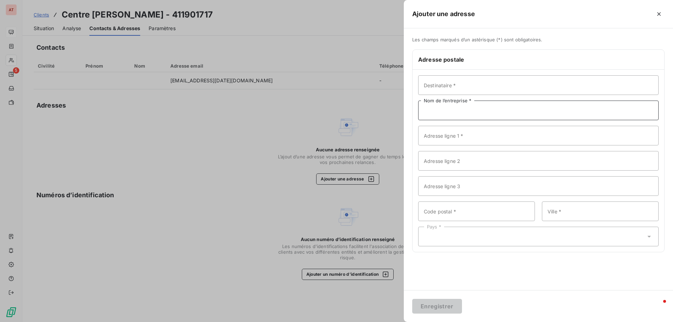
click at [454, 106] on input "Nom de l’entreprise *" at bounding box center [538, 111] width 241 height 20
paste input "Centre [PERSON_NAME]"
type input "Centre [PERSON_NAME]"
click at [485, 132] on input "Adresse ligne 1 *" at bounding box center [538, 136] width 241 height 20
drag, startPoint x: 506, startPoint y: 126, endPoint x: 512, endPoint y: 129, distance: 6.4
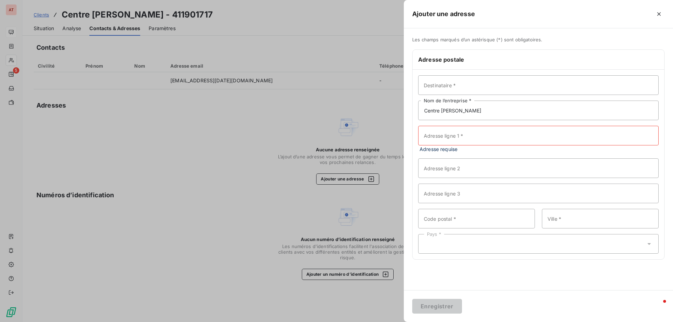
click at [506, 126] on div "Destinataire * Centre [PERSON_NAME] Nom de l’entreprise * Adresse ligne 1 * Adr…" at bounding box center [539, 165] width 252 height 190
click at [523, 135] on input "Adresse ligne 1 *" at bounding box center [538, 136] width 241 height 20
paste input "[STREET_ADDRESS]"
type input "[STREET_ADDRESS]"
click at [449, 217] on input "Code postal *" at bounding box center [476, 212] width 117 height 20
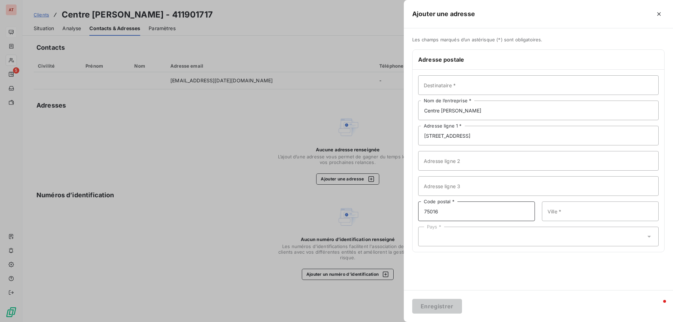
type input "75016"
type input "[GEOGRAPHIC_DATA]"
click at [495, 233] on div "Pays *" at bounding box center [538, 237] width 241 height 20
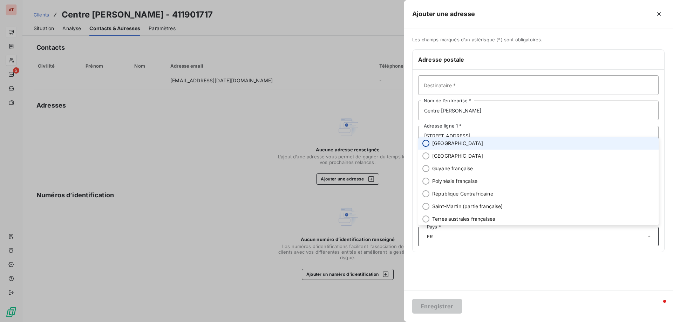
click at [428, 143] on input "radio" at bounding box center [425, 143] width 7 height 7
type input "FR"
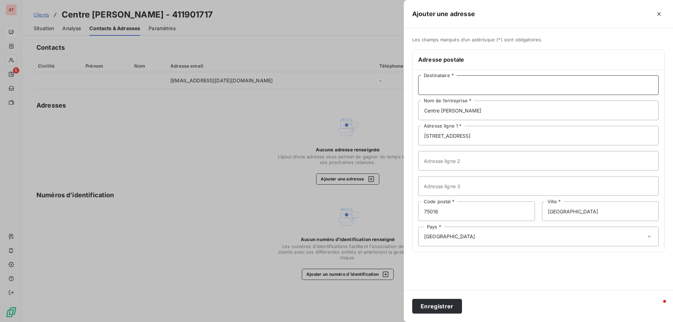
click at [472, 88] on input "Destinataire *" at bounding box center [538, 85] width 241 height 20
type input "[PERSON_NAME]"
click at [433, 311] on button "Enregistrer" at bounding box center [437, 306] width 50 height 15
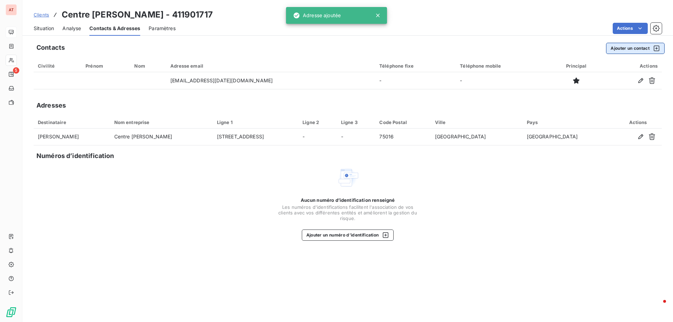
click at [640, 48] on button "Ajouter un contact" at bounding box center [635, 48] width 59 height 11
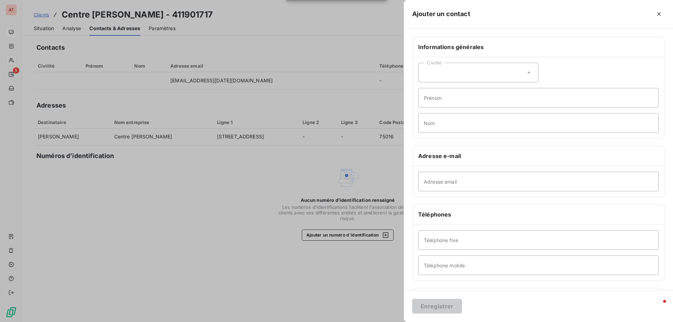
click at [500, 70] on div "Civilité" at bounding box center [478, 73] width 120 height 20
click at [425, 89] on input "radio" at bounding box center [425, 90] width 7 height 7
click at [472, 97] on input "Prénom" at bounding box center [538, 98] width 241 height 20
type input "[PERSON_NAME]"
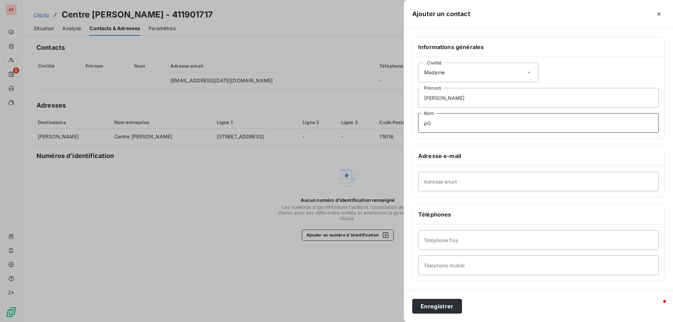
type input "POUPARDIN"
type input "[EMAIL_ADDRESS][DATE][DOMAIN_NAME]"
drag, startPoint x: 454, startPoint y: 245, endPoint x: 461, endPoint y: 245, distance: 7.0
click at [454, 245] on input "Téléphone fixe" at bounding box center [538, 240] width 241 height 20
click at [433, 305] on button "Enregistrer" at bounding box center [437, 306] width 50 height 15
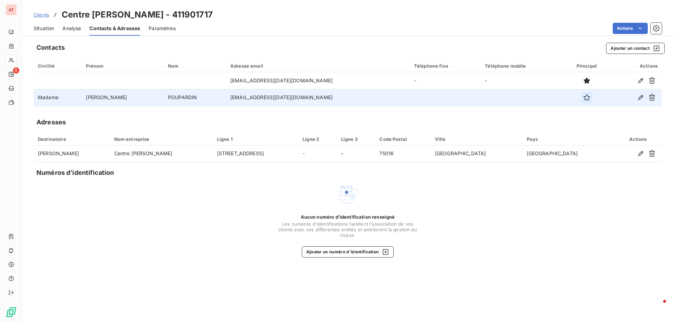
click at [583, 99] on icon "button" at bounding box center [586, 97] width 7 height 7
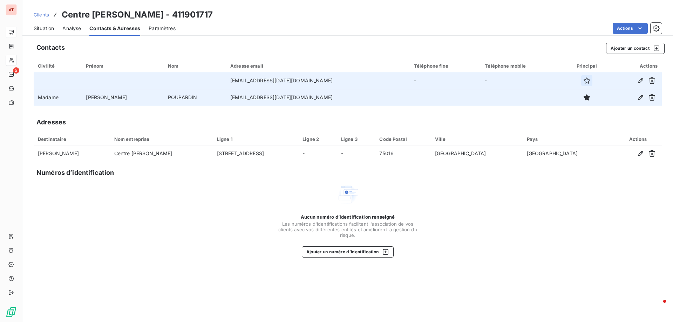
click at [583, 81] on icon "button" at bounding box center [586, 80] width 7 height 7
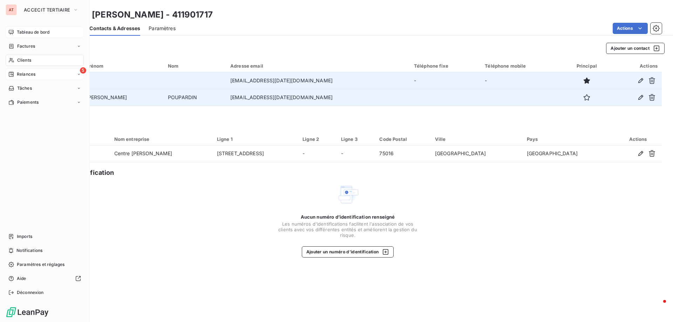
click at [10, 72] on icon at bounding box center [11, 74] width 5 height 5
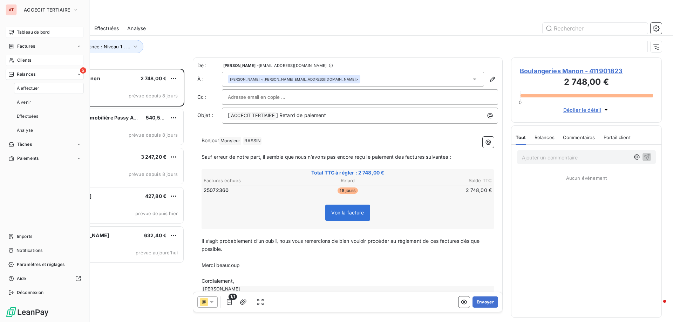
scroll to position [248, 146]
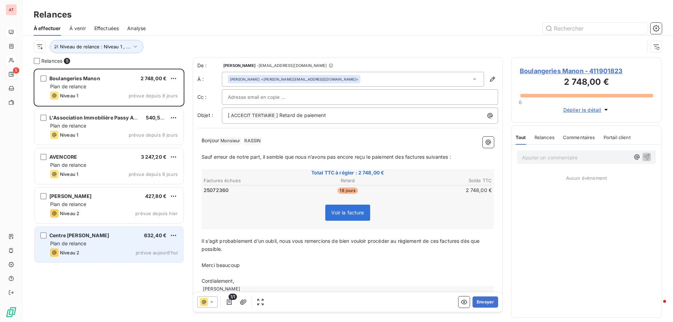
click at [75, 248] on div "Centre [PERSON_NAME] 632,40 € Plan de relance Niveau 2 prévue [DATE]" at bounding box center [109, 245] width 149 height 36
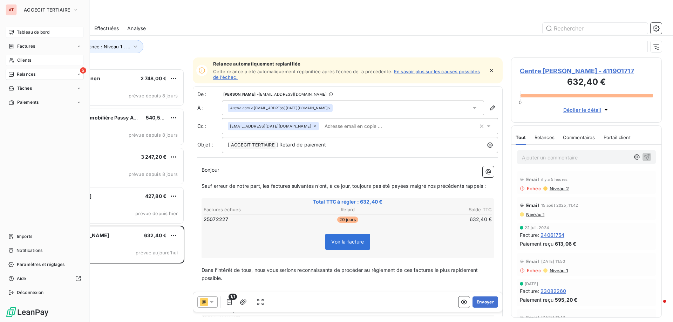
click at [43, 63] on div "Clients" at bounding box center [45, 60] width 78 height 11
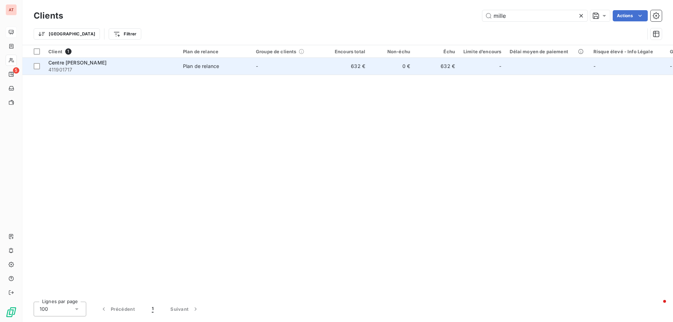
click at [180, 64] on td "Plan de relance" at bounding box center [215, 66] width 73 height 17
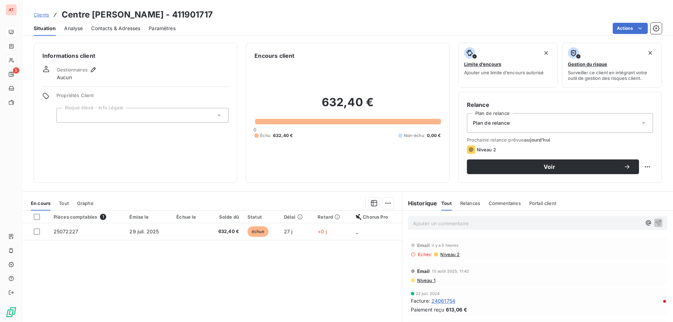
click at [129, 28] on span "Contacts & Adresses" at bounding box center [115, 28] width 49 height 7
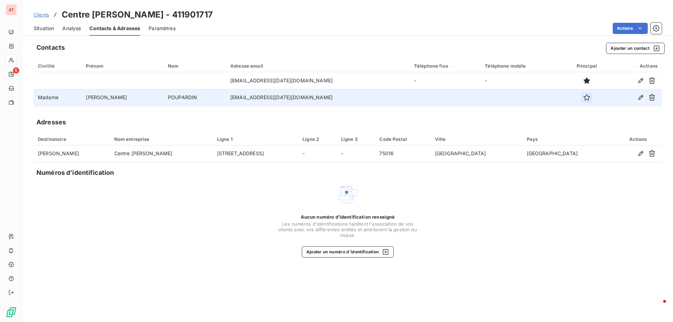
click at [583, 97] on icon "button" at bounding box center [586, 97] width 7 height 7
click at [42, 12] on span "Clients" at bounding box center [41, 15] width 15 height 6
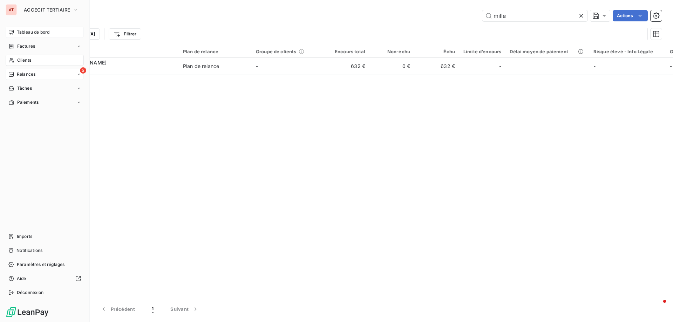
click at [21, 73] on span "Relances" at bounding box center [26, 74] width 19 height 6
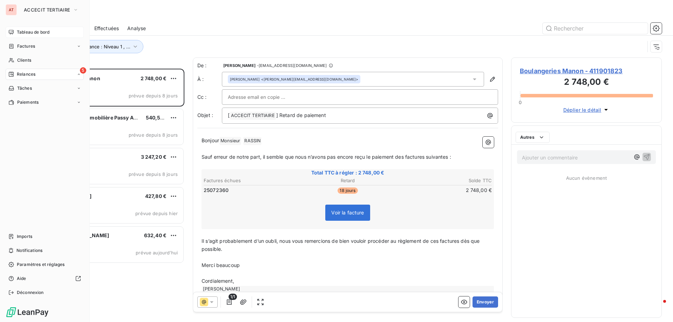
scroll to position [248, 146]
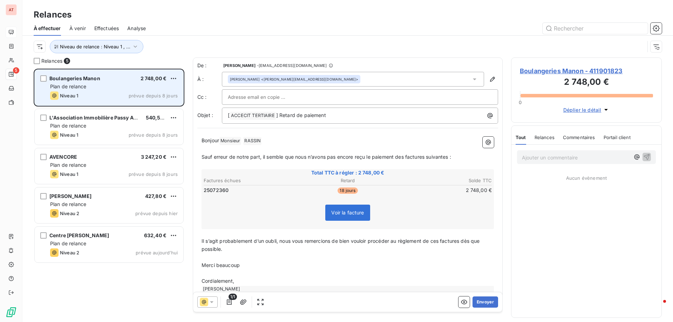
click at [79, 86] on span "Plan de relance" at bounding box center [68, 86] width 36 height 6
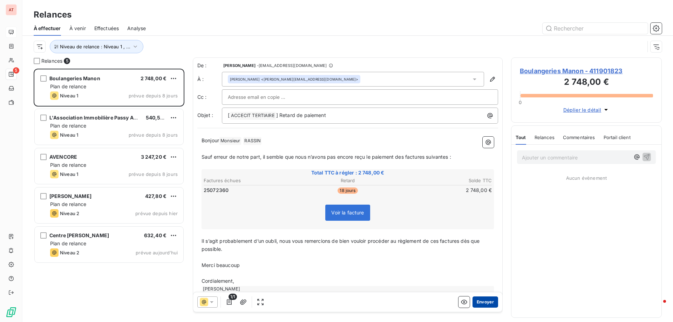
click at [483, 305] on button "Envoyer" at bounding box center [486, 302] width 26 height 11
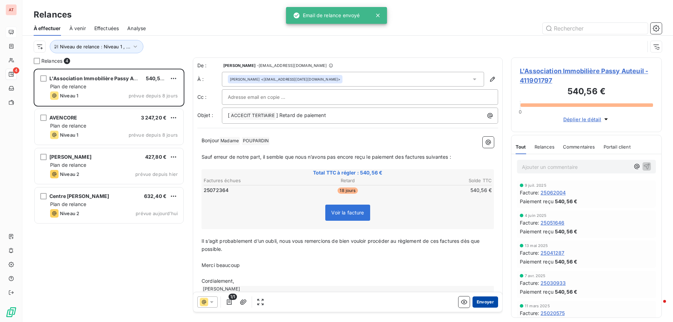
click at [482, 303] on button "Envoyer" at bounding box center [486, 302] width 26 height 11
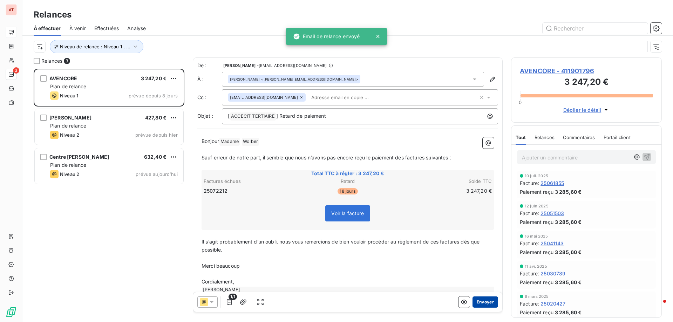
click at [486, 303] on button "Envoyer" at bounding box center [486, 302] width 26 height 11
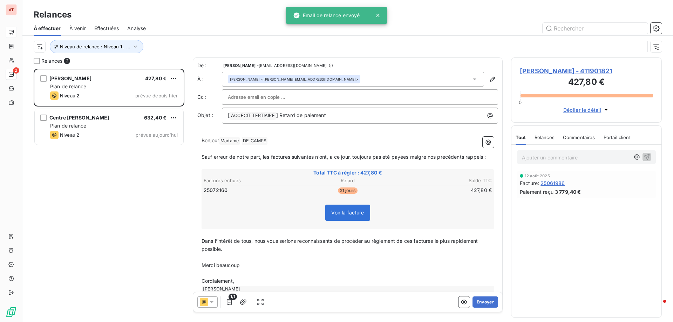
click at [486, 303] on button "Envoyer" at bounding box center [486, 302] width 26 height 11
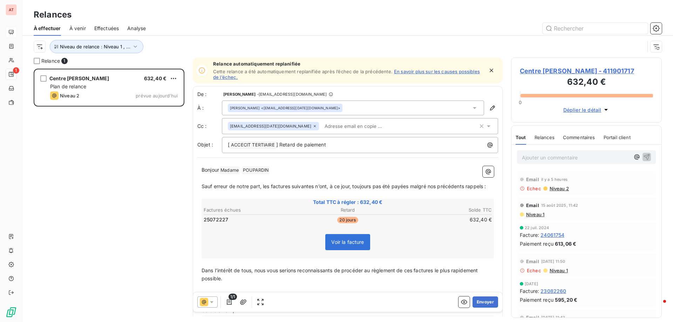
click at [314, 126] on icon at bounding box center [315, 126] width 2 height 2
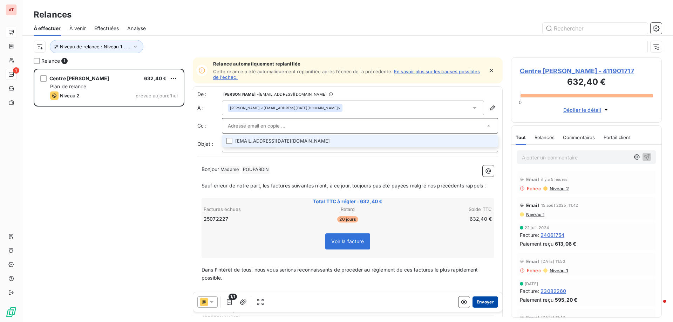
click at [481, 303] on button "Envoyer" at bounding box center [486, 302] width 26 height 11
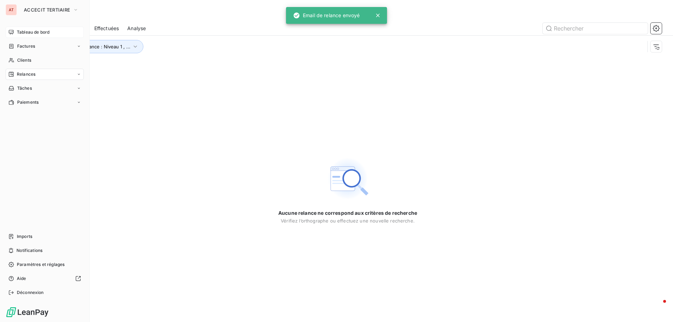
click at [33, 76] on span "Relances" at bounding box center [26, 74] width 19 height 6
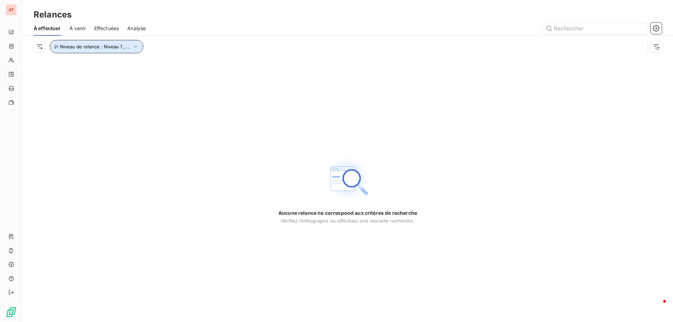
click at [132, 47] on icon "button" at bounding box center [135, 46] width 7 height 7
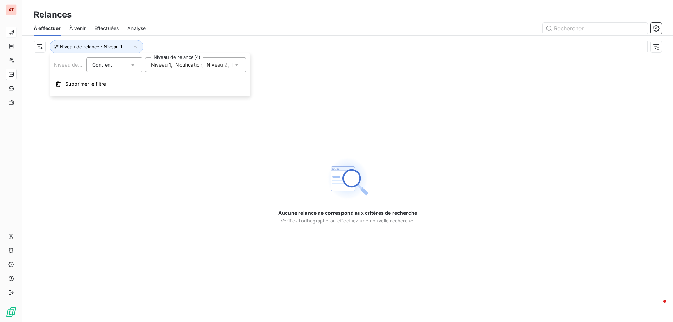
click at [167, 63] on span "Niveau 1" at bounding box center [161, 64] width 20 height 7
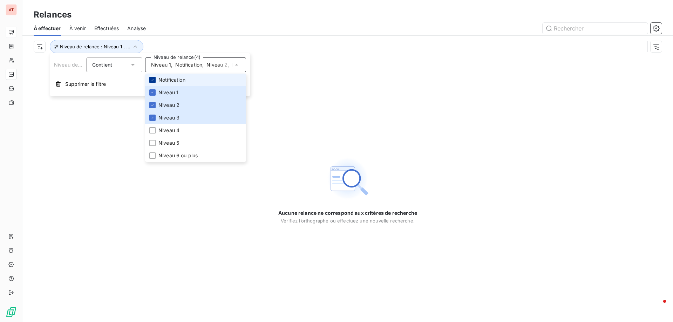
click at [154, 80] on icon at bounding box center [152, 80] width 4 height 4
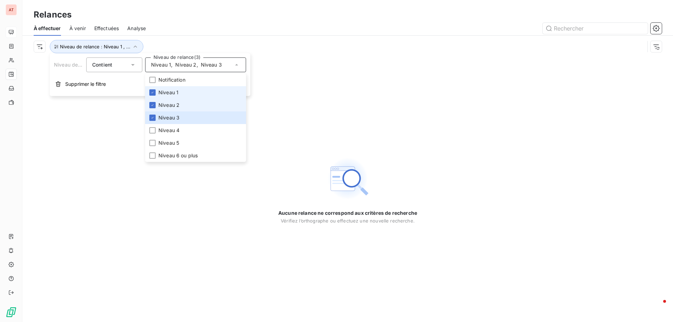
drag, startPoint x: 154, startPoint y: 91, endPoint x: 154, endPoint y: 101, distance: 10.5
click at [154, 91] on icon at bounding box center [152, 92] width 4 height 4
click at [154, 103] on icon at bounding box center [152, 105] width 4 height 4
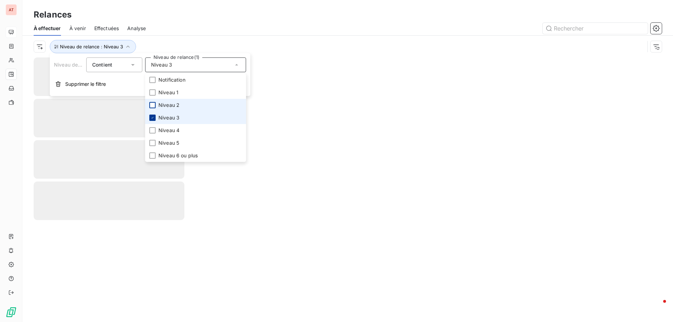
click at [154, 116] on icon at bounding box center [152, 118] width 4 height 4
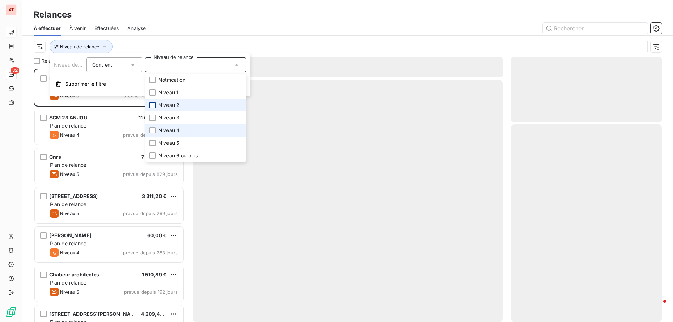
scroll to position [248, 146]
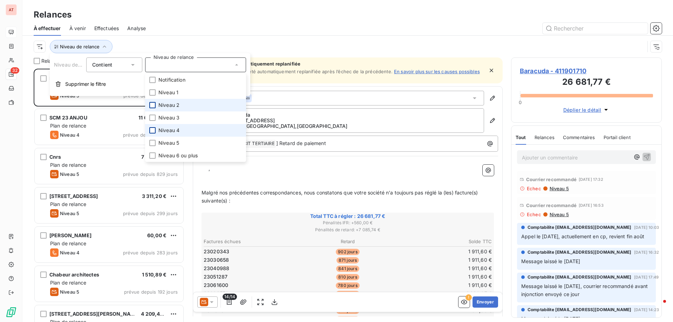
click at [152, 133] on li "Niveau 4" at bounding box center [195, 130] width 101 height 13
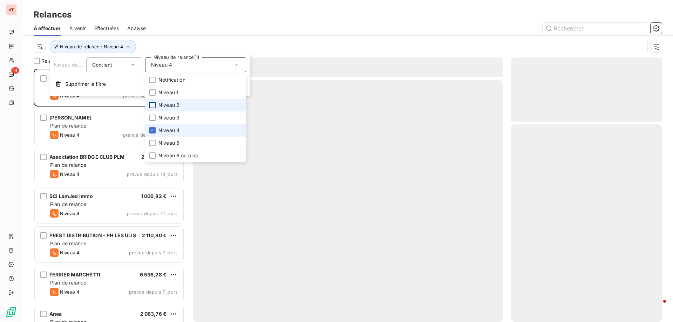
scroll to position [248, 146]
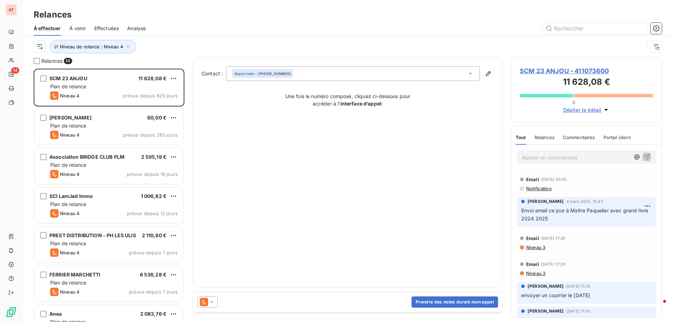
click at [227, 34] on div "À effectuer À venir Effectuées Analyse" at bounding box center [347, 28] width 651 height 15
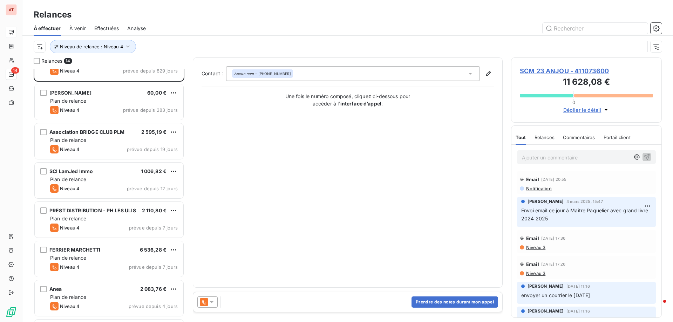
scroll to position [0, 0]
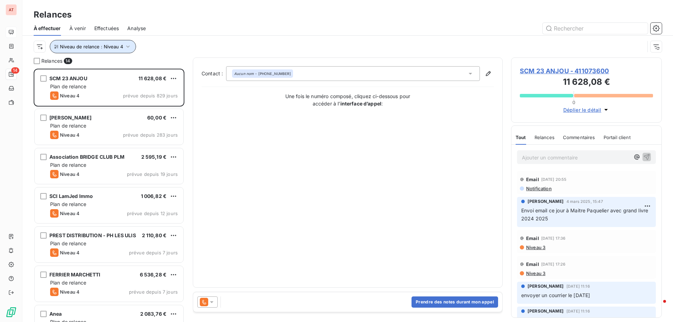
click at [101, 46] on span "Niveau de relance : Niveau 4" at bounding box center [91, 47] width 63 height 6
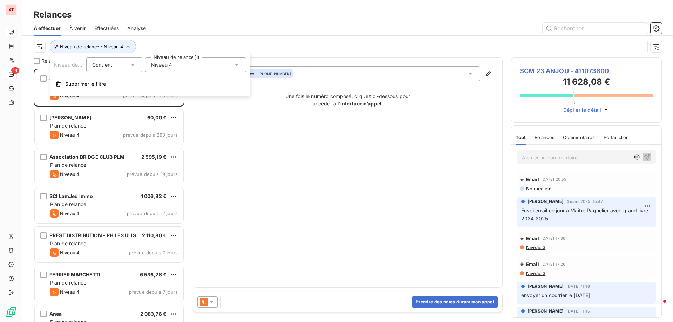
click at [161, 63] on span "Niveau 4" at bounding box center [161, 64] width 21 height 7
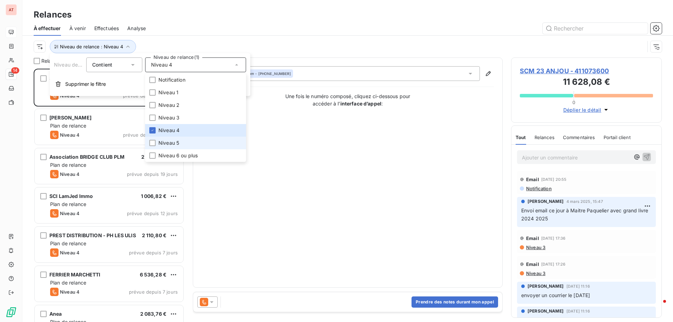
click at [156, 144] on li "Niveau 5" at bounding box center [195, 143] width 101 height 13
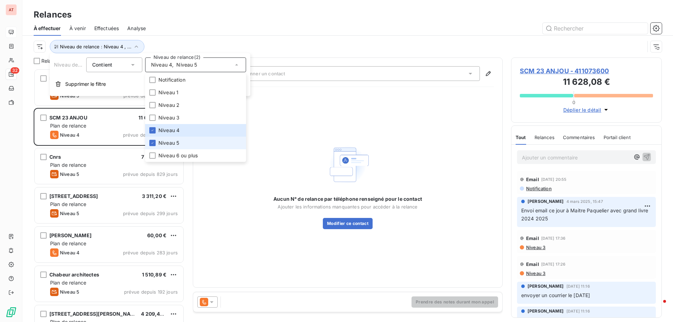
scroll to position [248, 146]
click at [155, 143] on div at bounding box center [152, 143] width 6 height 6
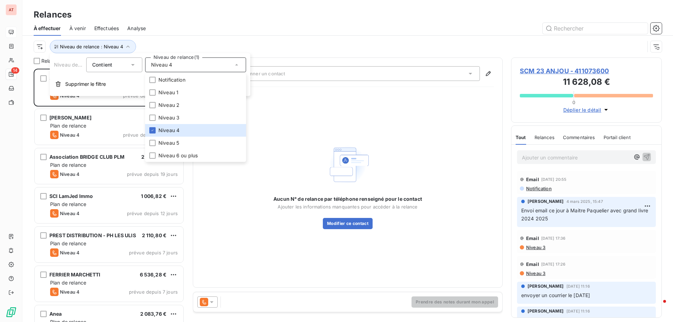
click at [291, 34] on div at bounding box center [408, 28] width 508 height 11
